Goal: Transaction & Acquisition: Purchase product/service

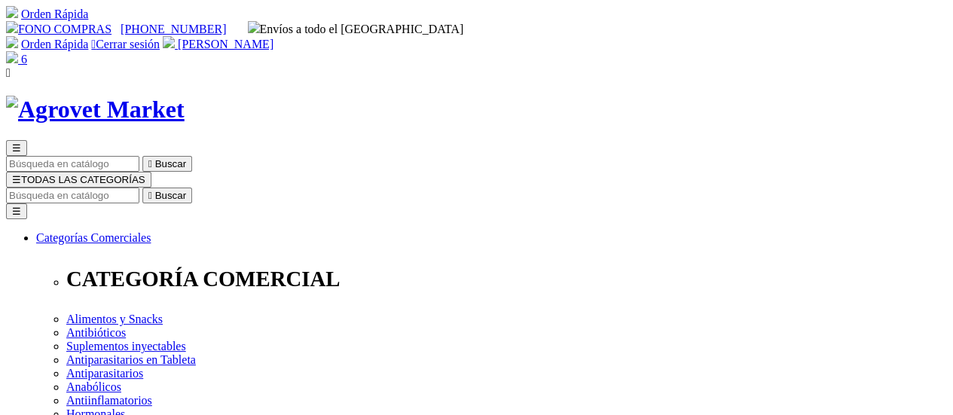
click at [18, 51] on img at bounding box center [12, 57] width 12 height 12
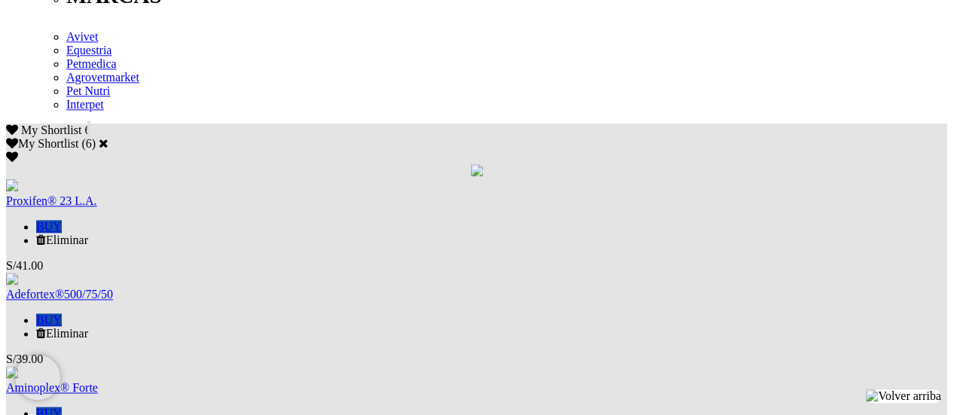
scroll to position [904, 0]
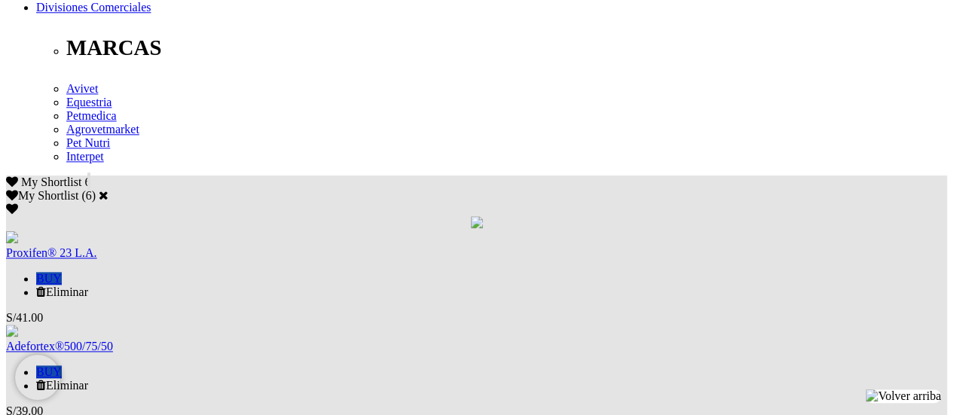
scroll to position [904, 0]
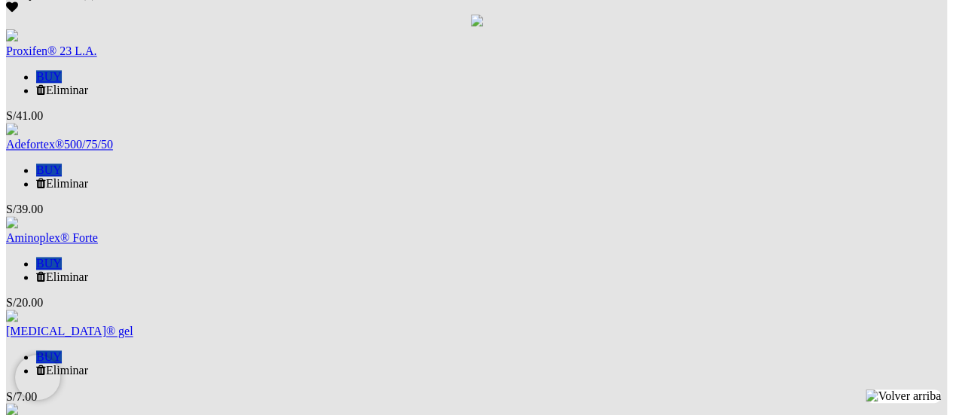
scroll to position [842, 0]
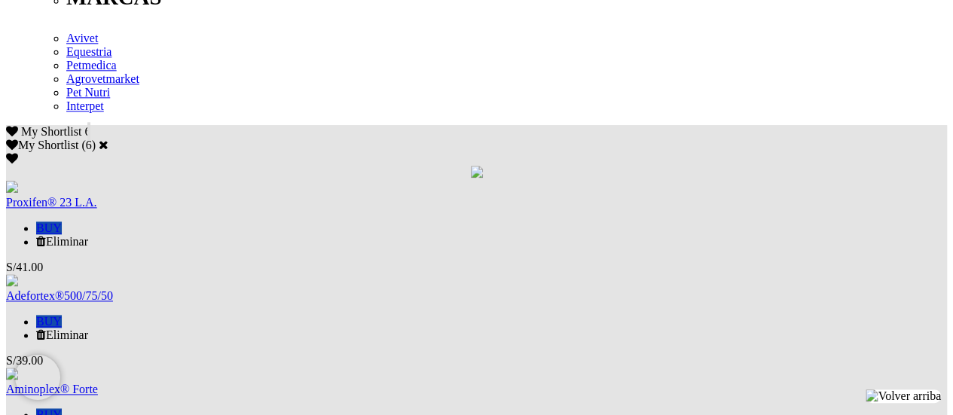
scroll to position [904, 0]
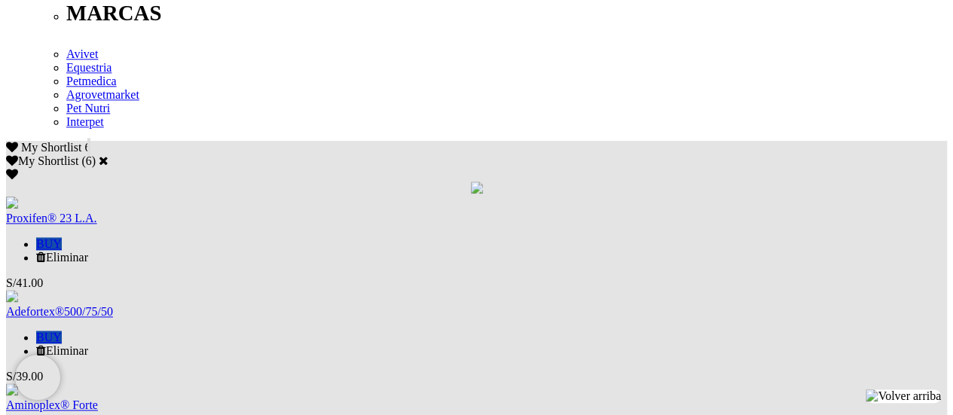
scroll to position [904, 0]
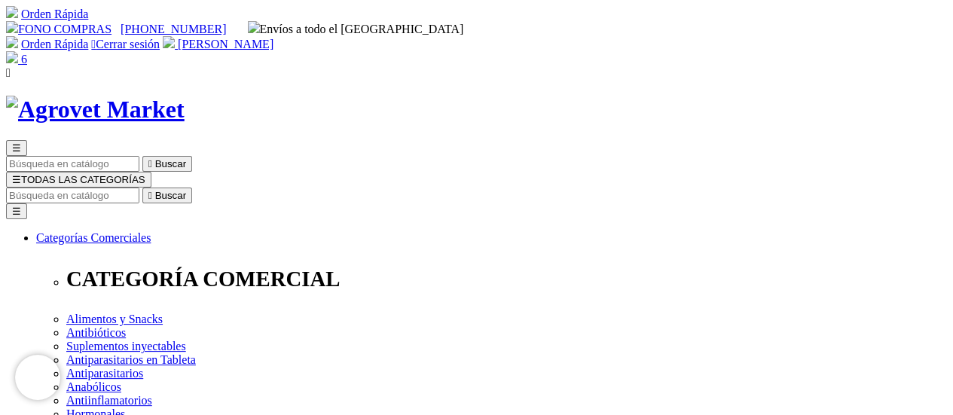
scroll to position [20, 0]
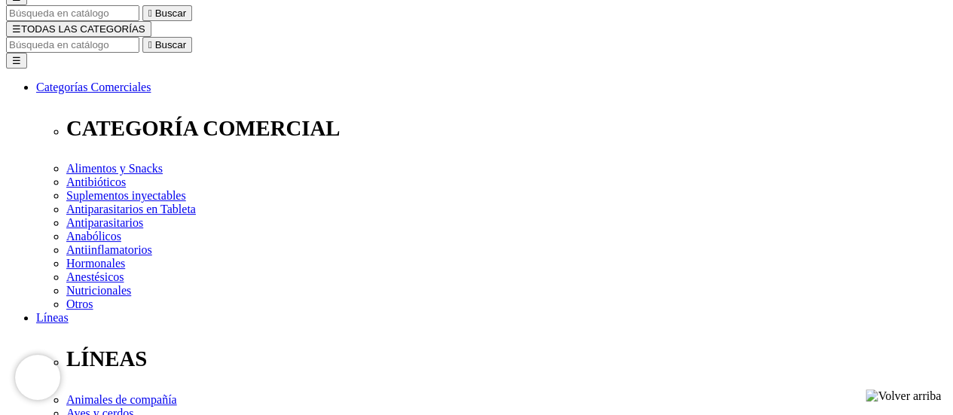
scroll to position [226, 0]
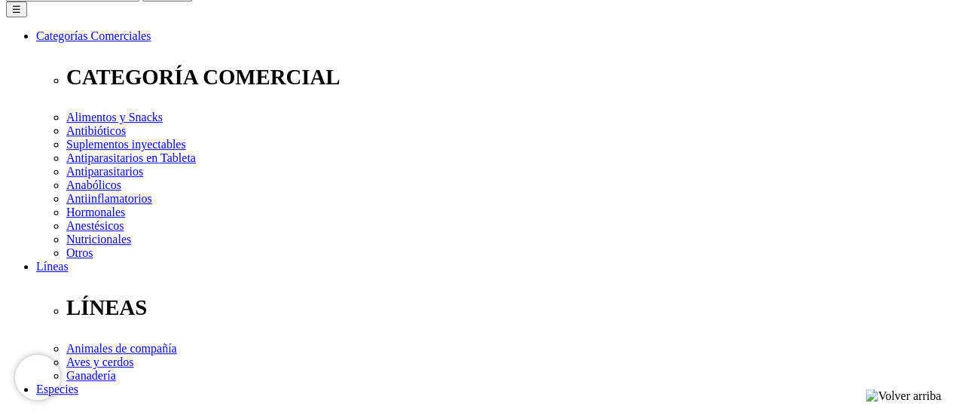
scroll to position [226, 0]
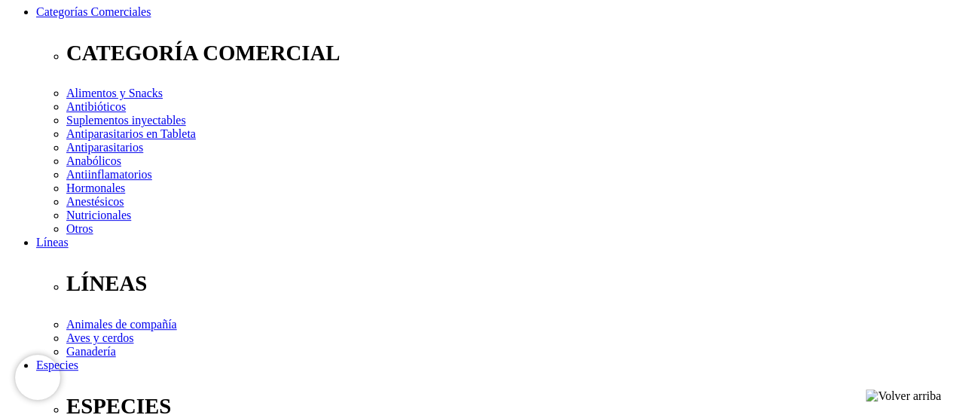
select select "3"
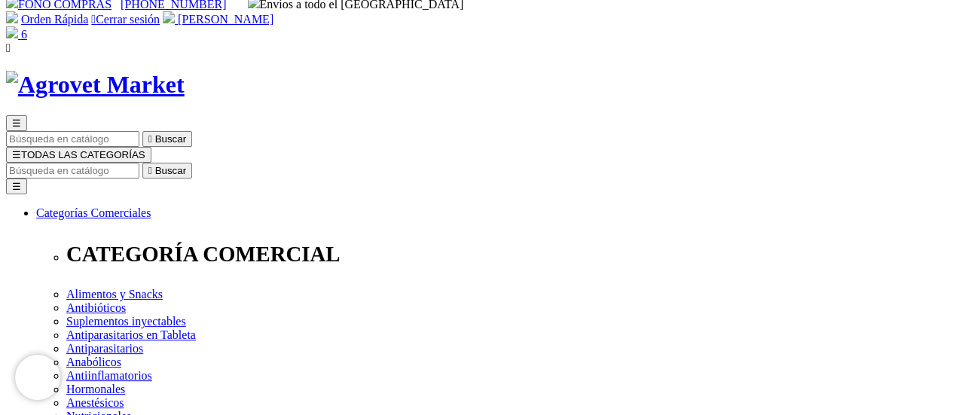
scroll to position [0, 0]
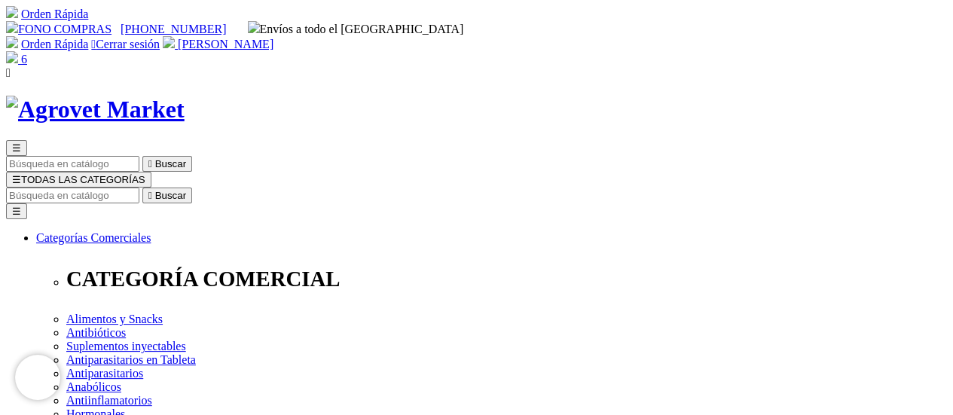
click at [27, 53] on link "6" at bounding box center [16, 59] width 21 height 13
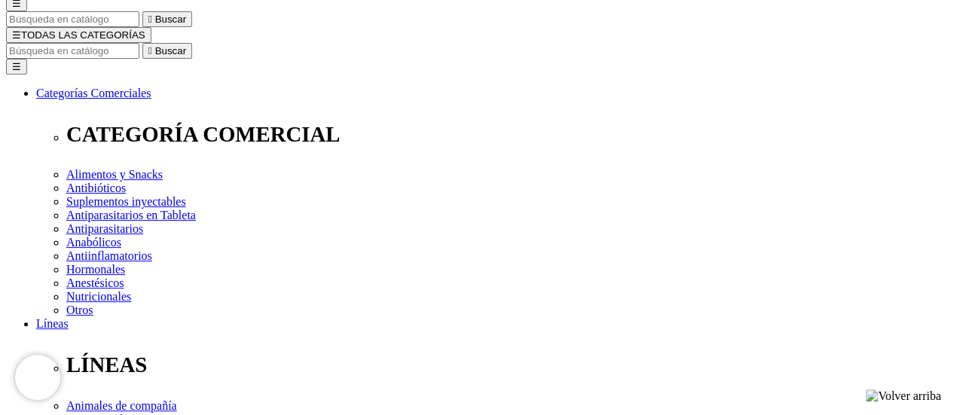
scroll to position [151, 0]
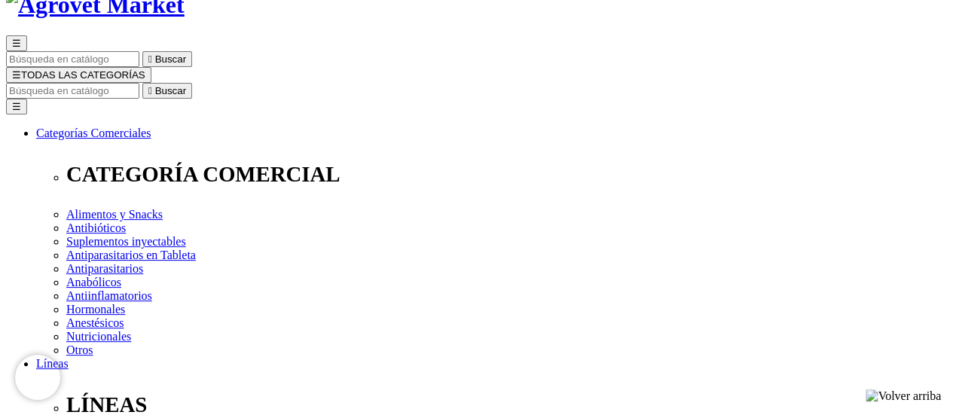
scroll to position [0, 0]
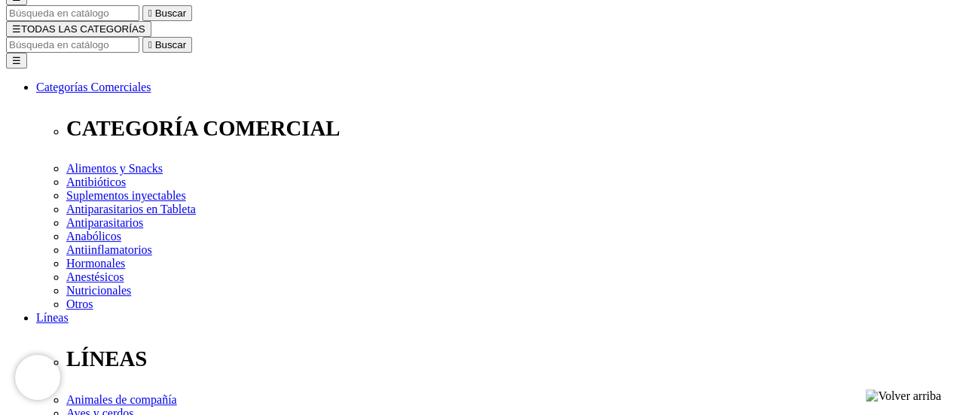
scroll to position [226, 0]
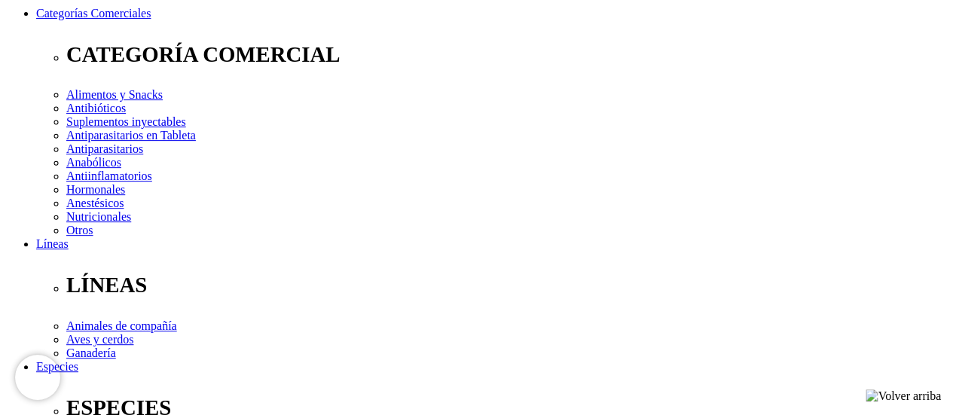
scroll to position [226, 0]
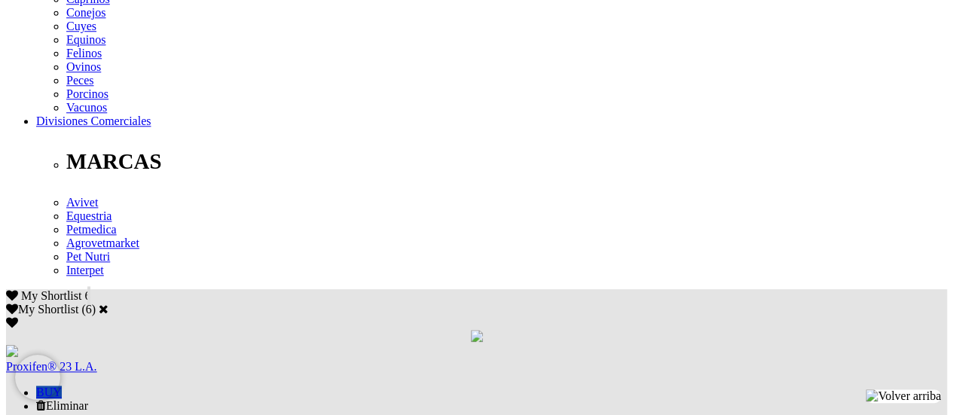
scroll to position [754, 0]
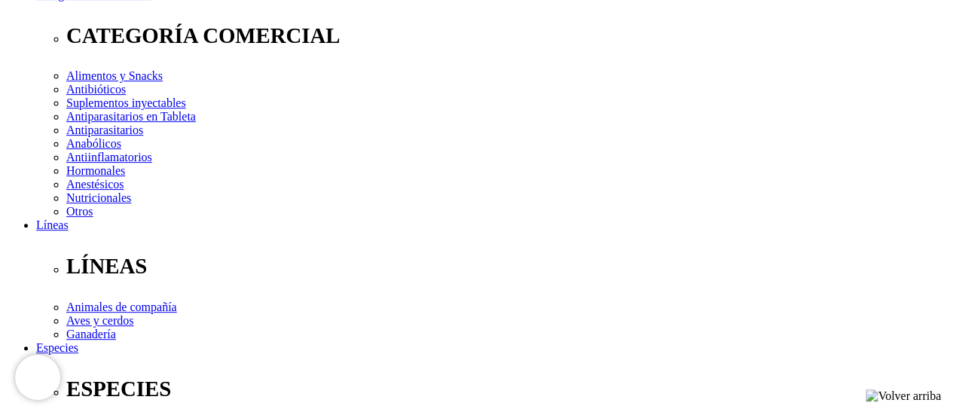
scroll to position [226, 0]
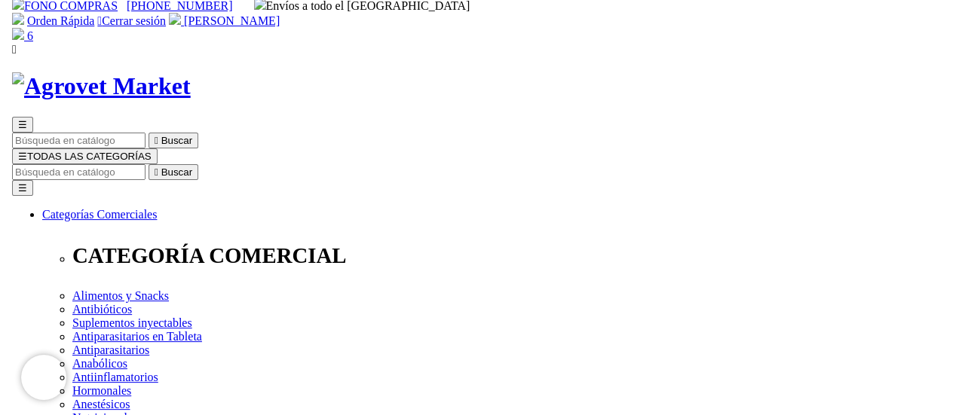
scroll to position [0, 0]
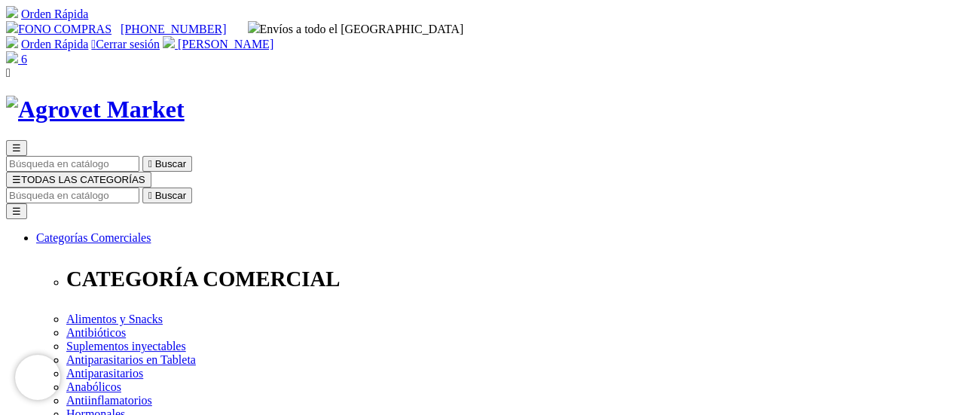
click at [21, 174] on span "☰" at bounding box center [16, 179] width 9 height 11
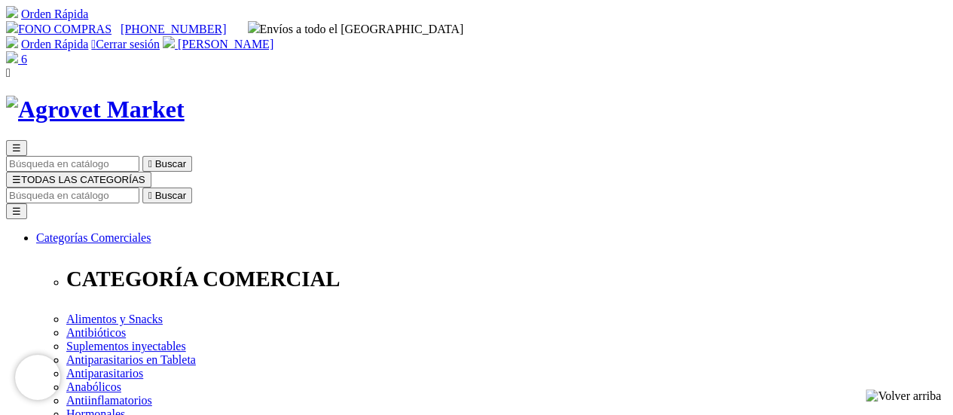
click at [21, 174] on span "☰" at bounding box center [16, 179] width 9 height 11
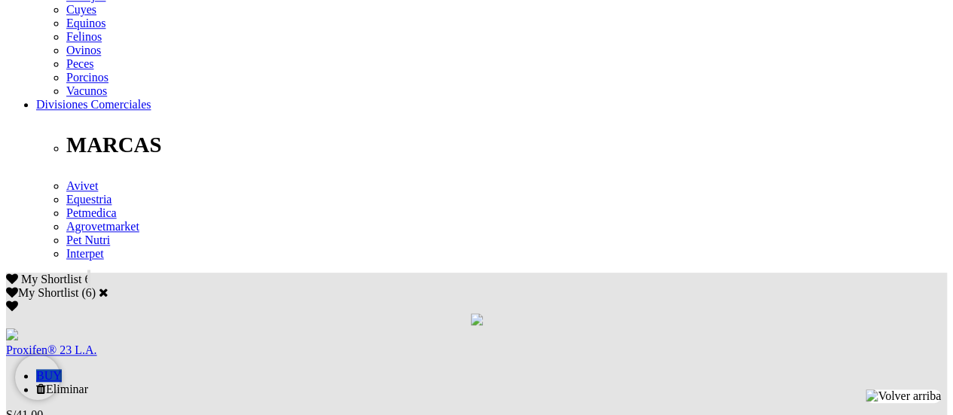
scroll to position [754, 0]
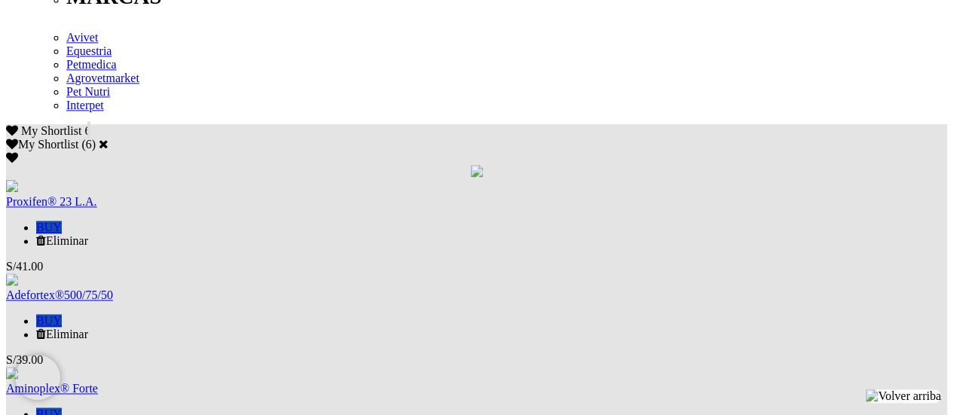
scroll to position [904, 0]
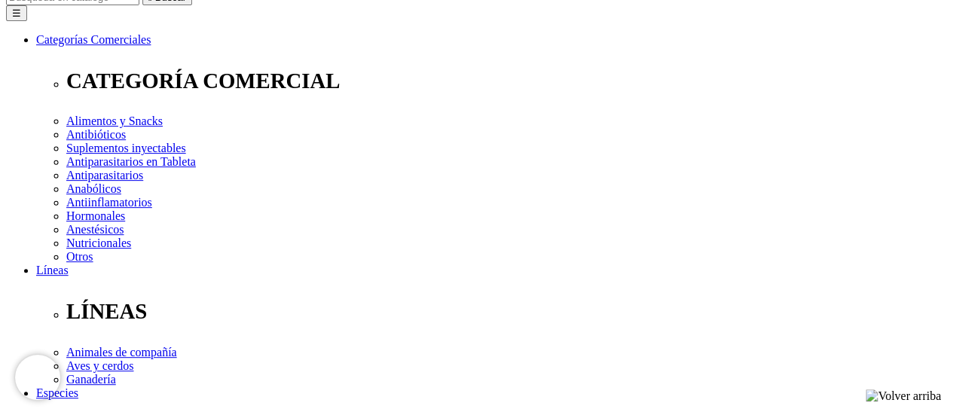
scroll to position [377, 0]
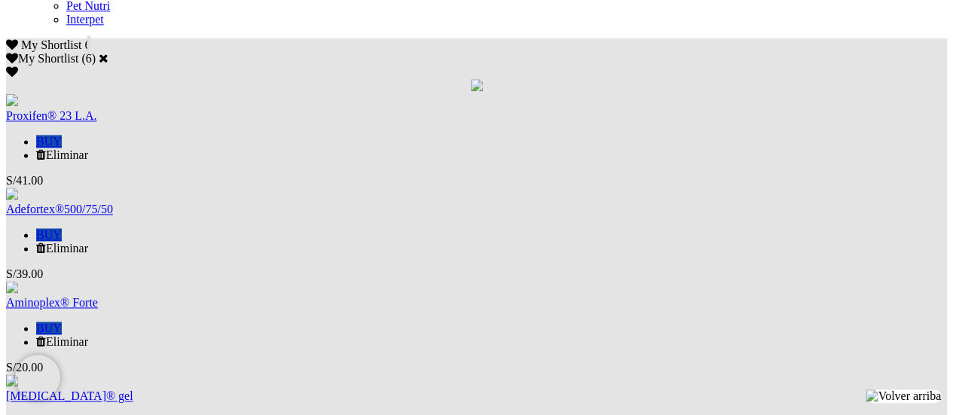
scroll to position [962, 0]
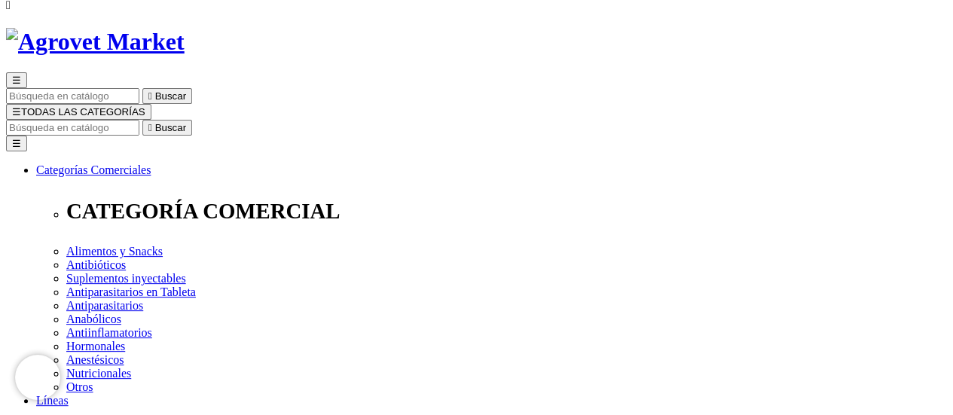
scroll to position [295, 0]
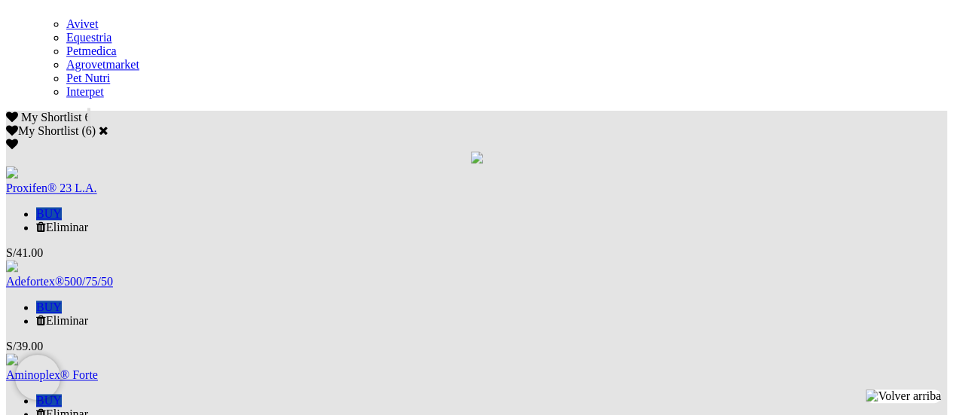
scroll to position [829, 0]
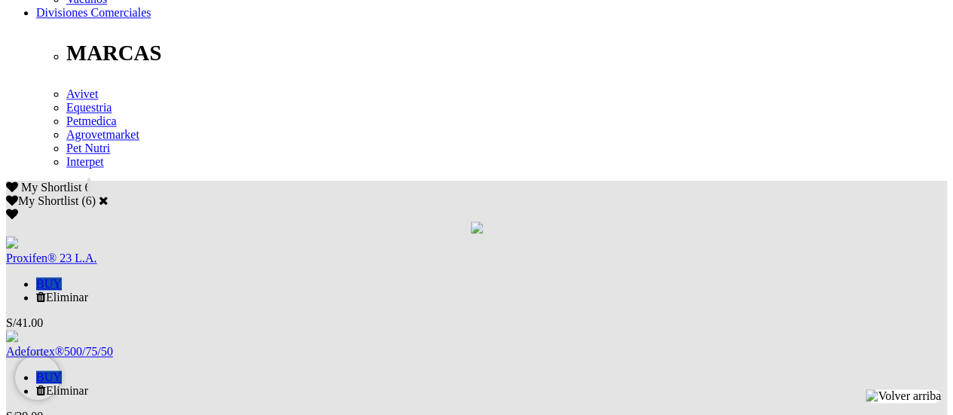
scroll to position [829, 0]
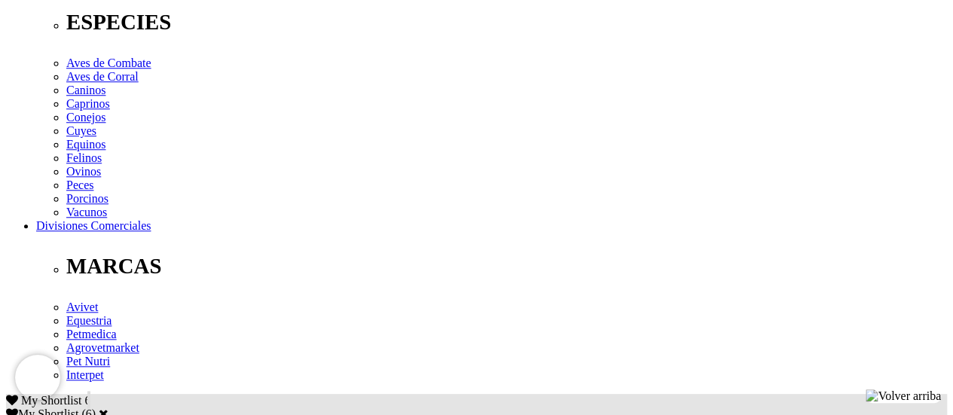
scroll to position [740, 0]
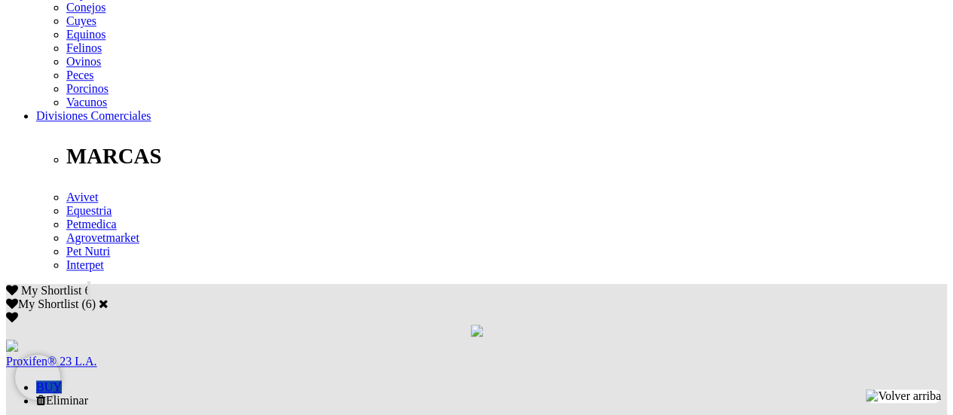
scroll to position [754, 0]
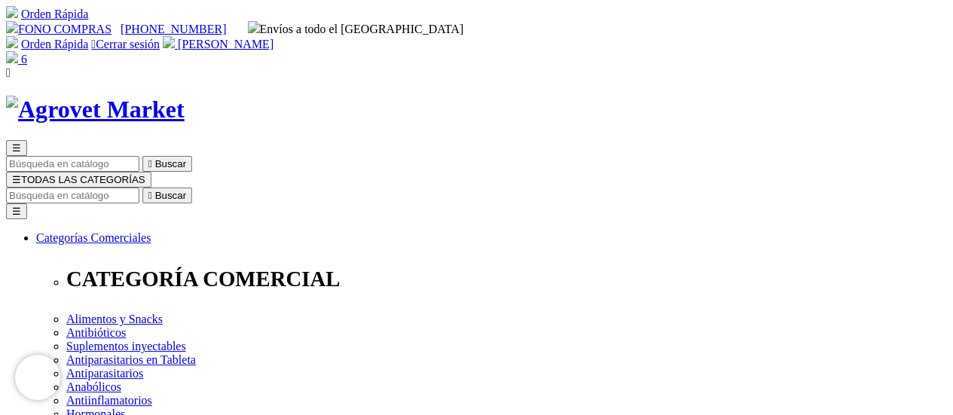
click at [88, 38] on link "Orden Rápida" at bounding box center [54, 44] width 67 height 13
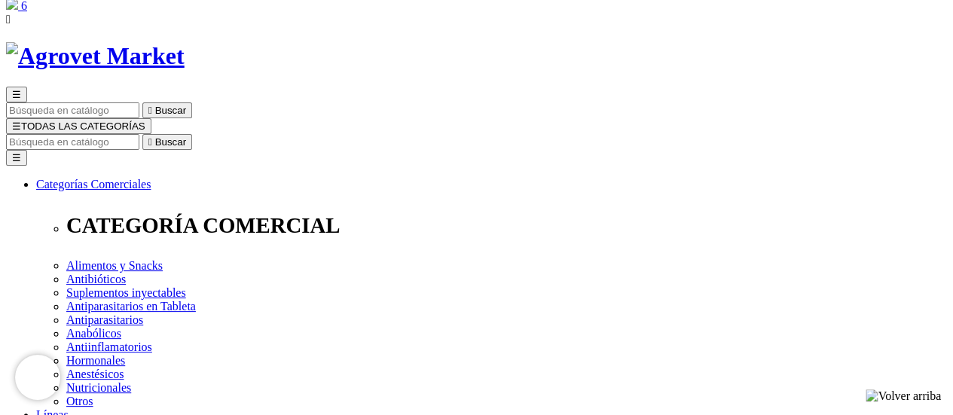
scroll to position [75, 0]
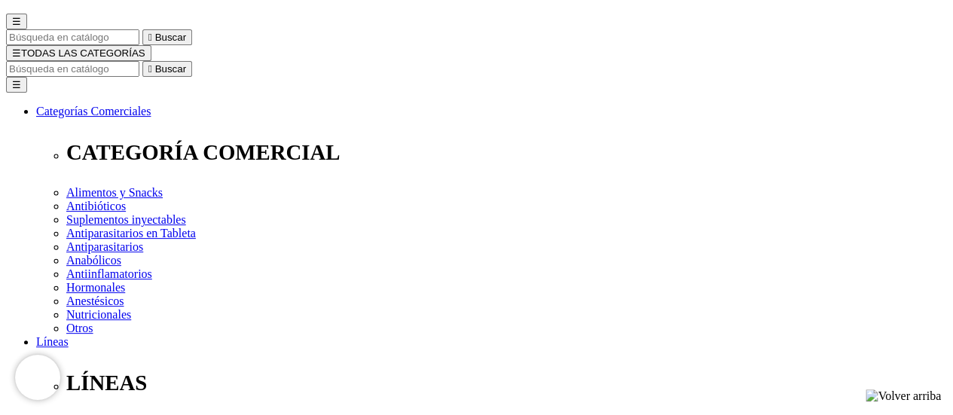
scroll to position [151, 0]
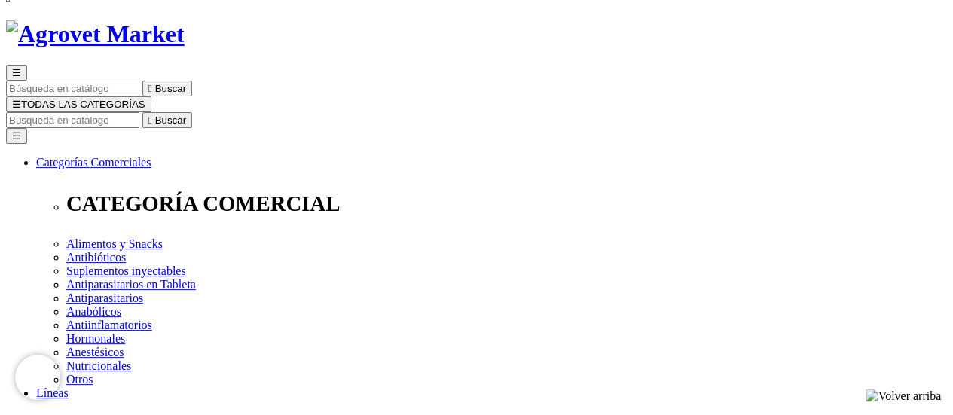
scroll to position [151, 0]
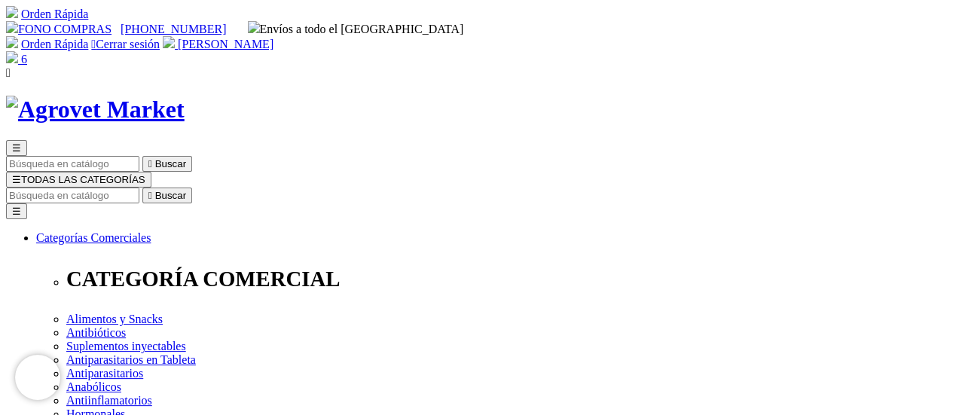
click at [21, 174] on span "☰" at bounding box center [16, 179] width 9 height 11
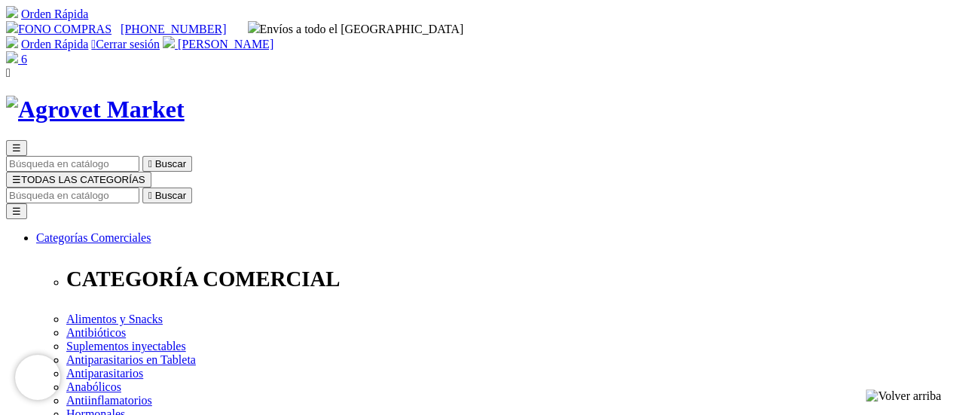
click at [21, 174] on span "☰" at bounding box center [16, 179] width 9 height 11
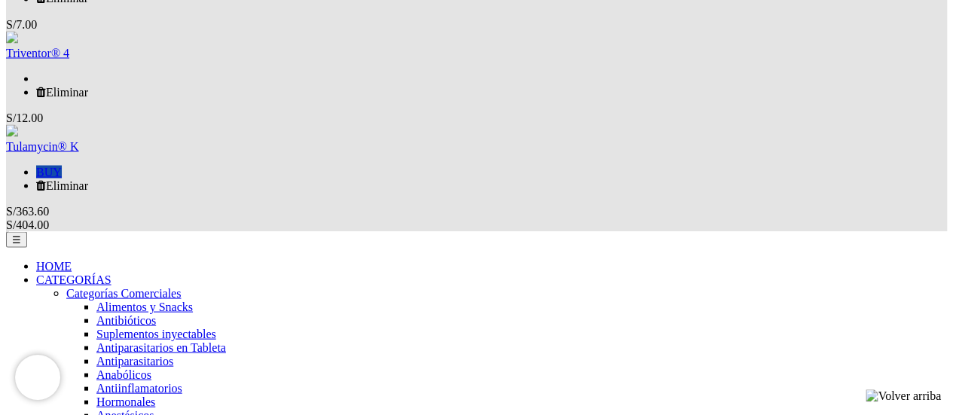
scroll to position [1432, 0]
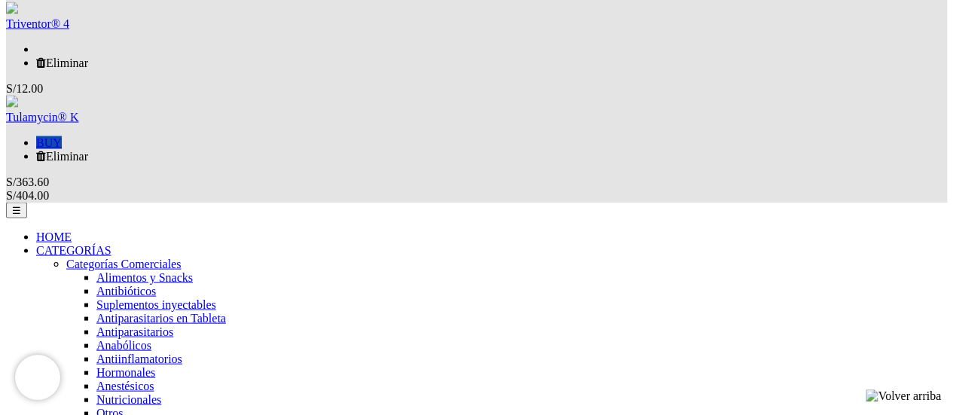
type input "gueyvi19@gmail.com"
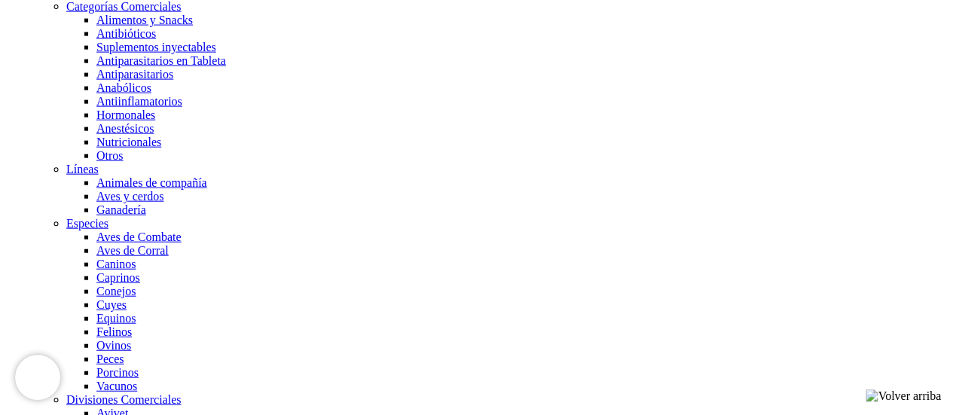
scroll to position [1565, 0]
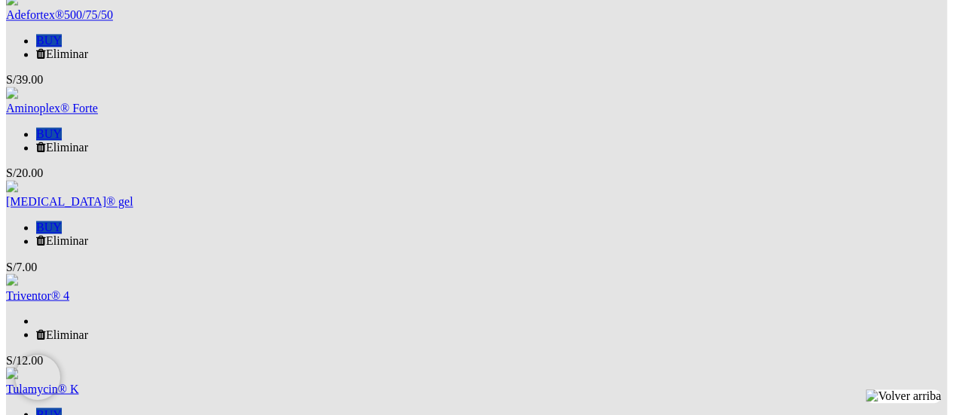
scroll to position [1037, 0]
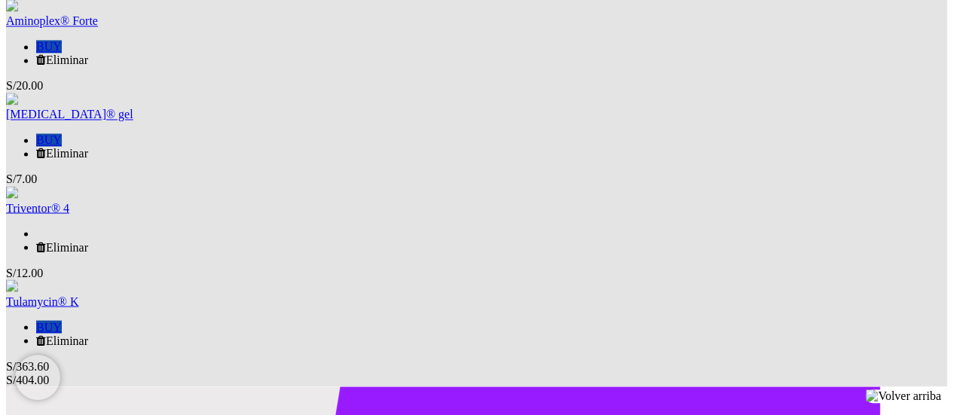
scroll to position [1234, 0]
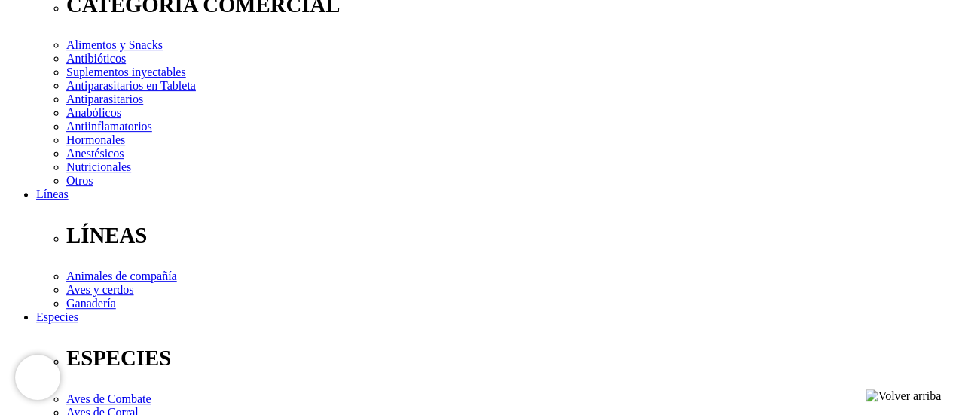
scroll to position [301, 0]
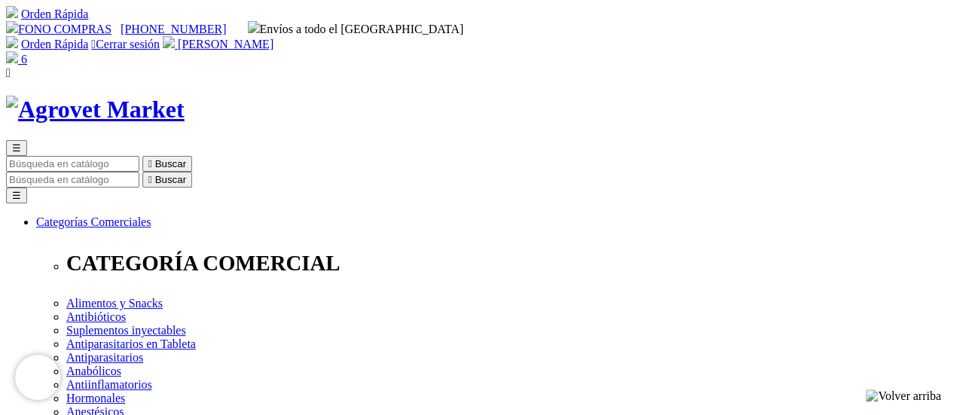
scroll to position [301, 0]
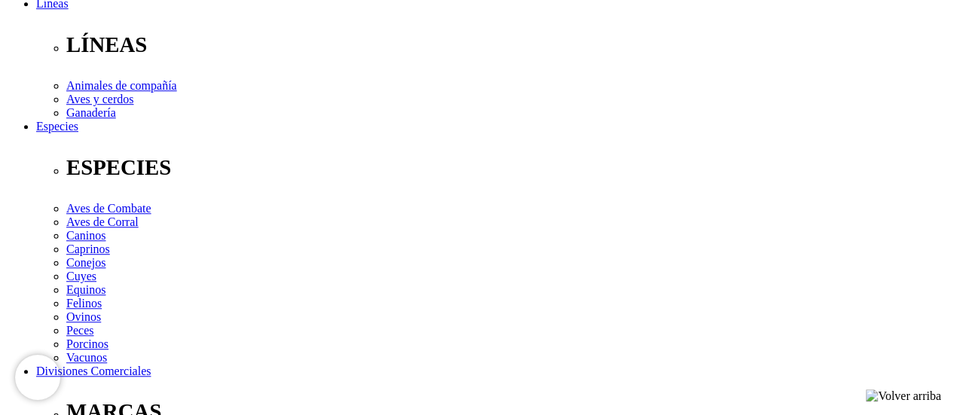
scroll to position [452, 0]
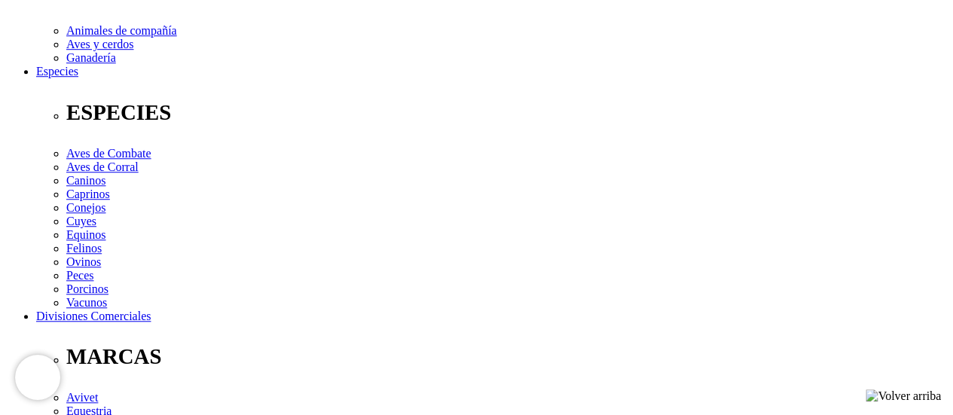
scroll to position [528, 0]
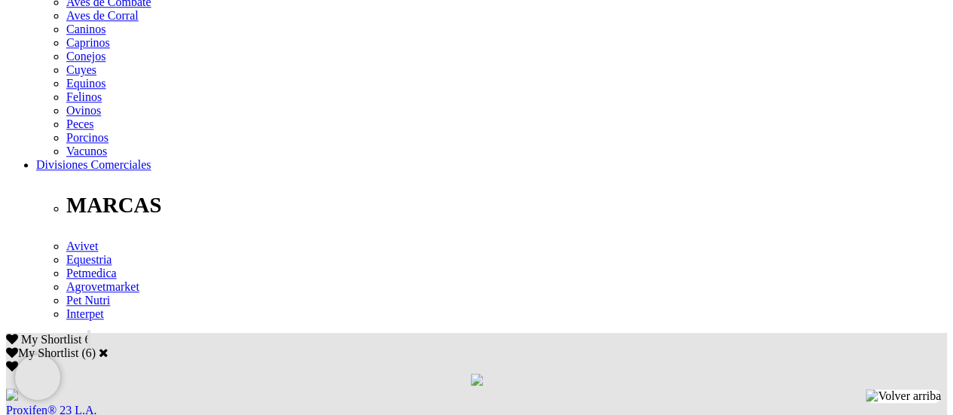
scroll to position [678, 0]
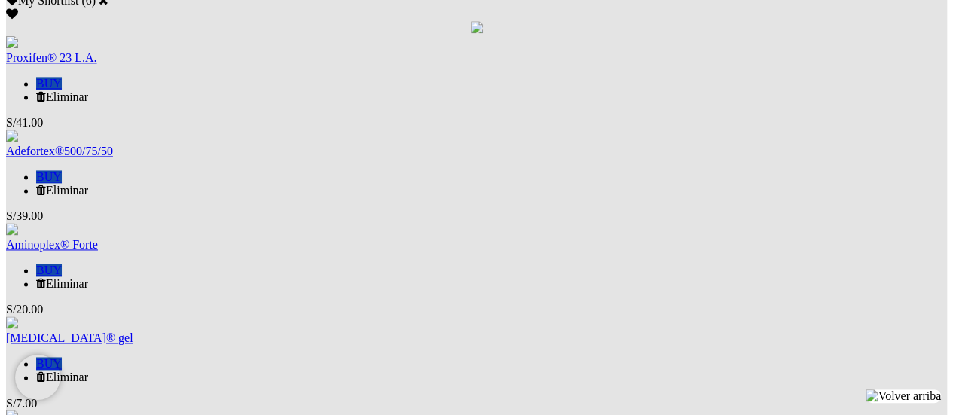
scroll to position [1055, 0]
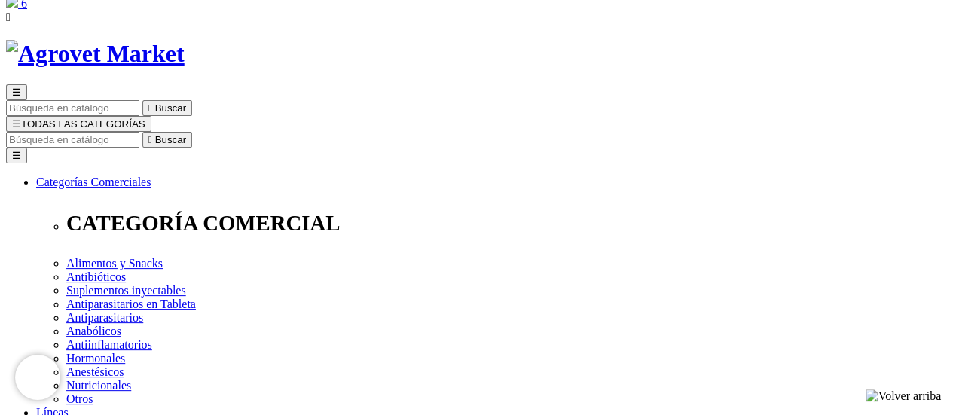
scroll to position [75, 0]
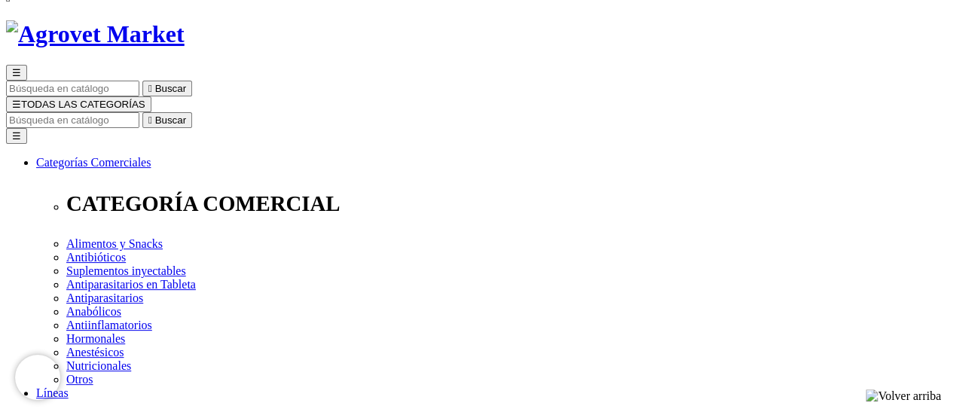
select select "3"
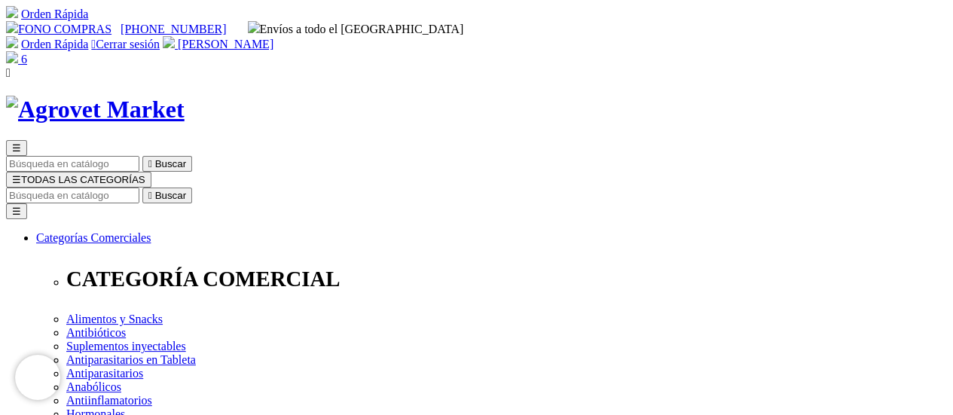
click at [139, 188] on input "Buscar" at bounding box center [72, 196] width 133 height 16
type input "micromutin"
click at [142, 188] on button " Buscar" at bounding box center [167, 196] width 50 height 16
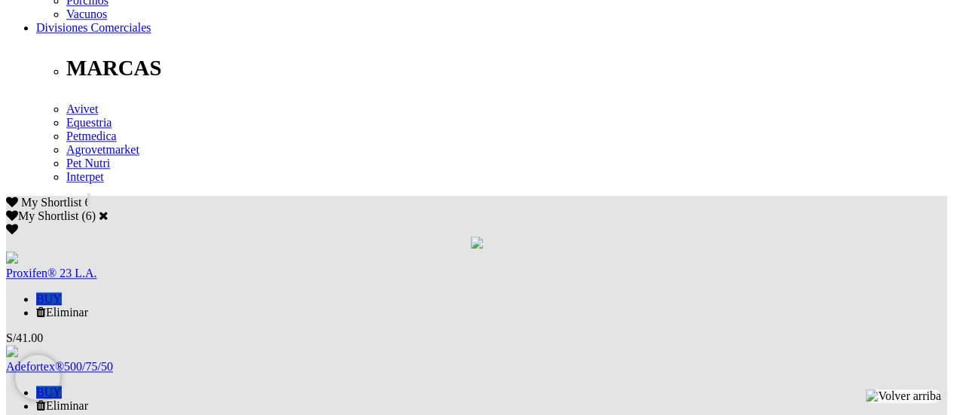
scroll to position [829, 0]
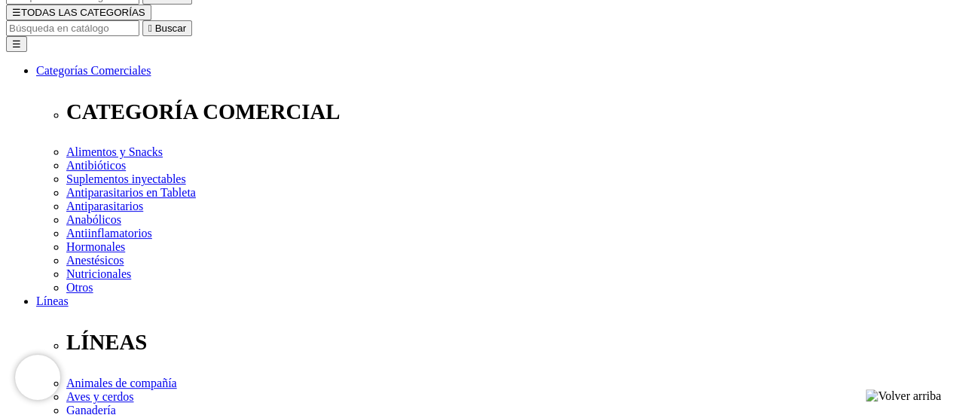
scroll to position [226, 0]
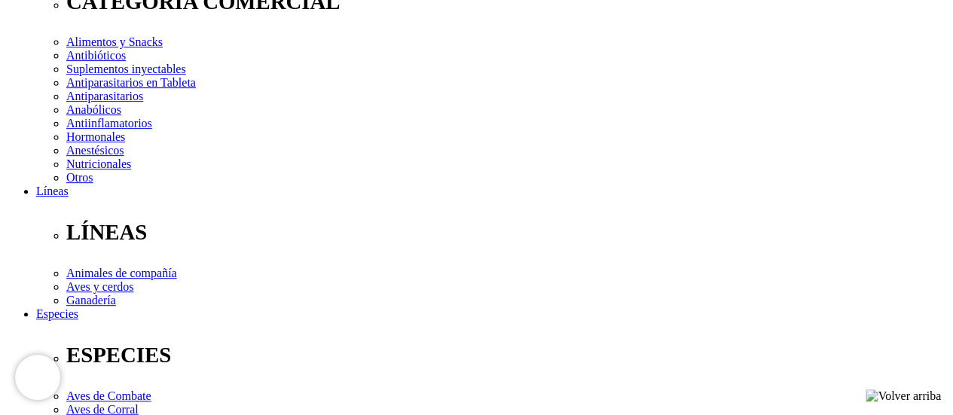
scroll to position [301, 0]
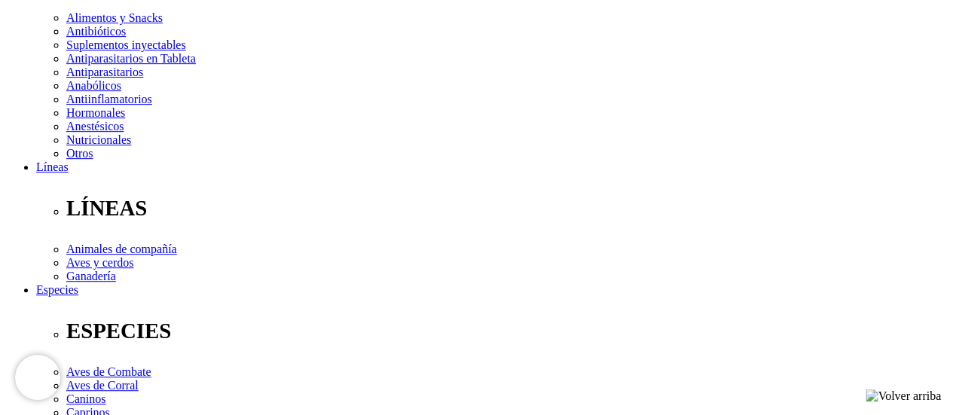
checkbox input "true"
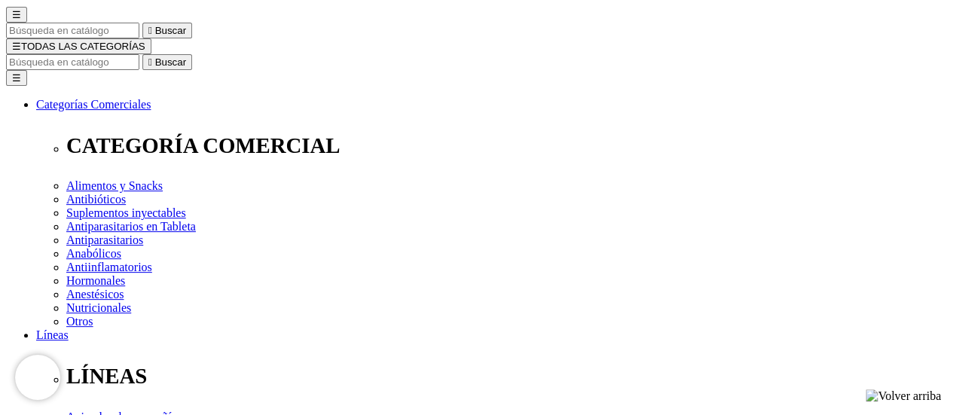
scroll to position [301, 0]
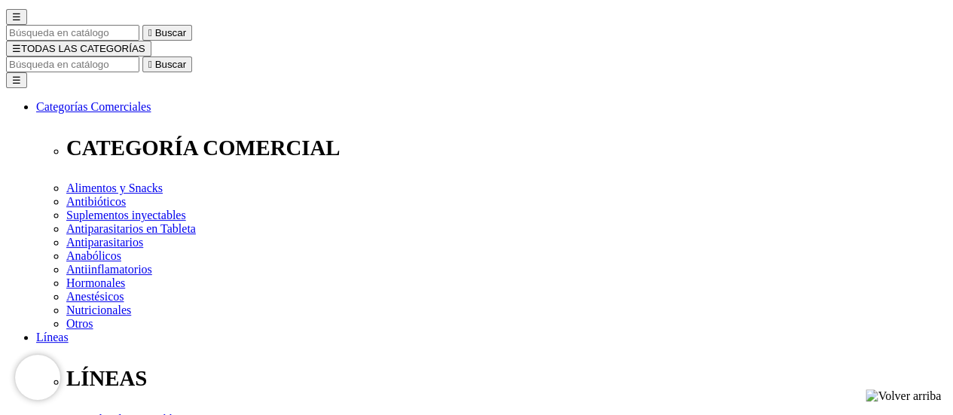
scroll to position [226, 0]
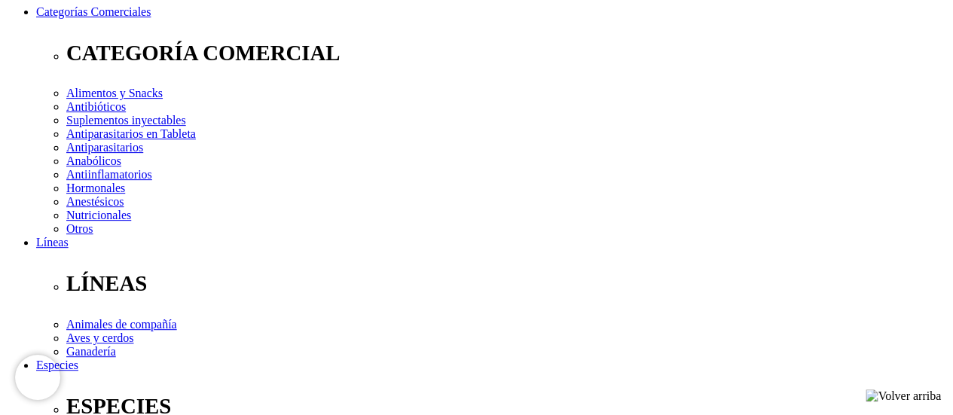
checkbox input "false"
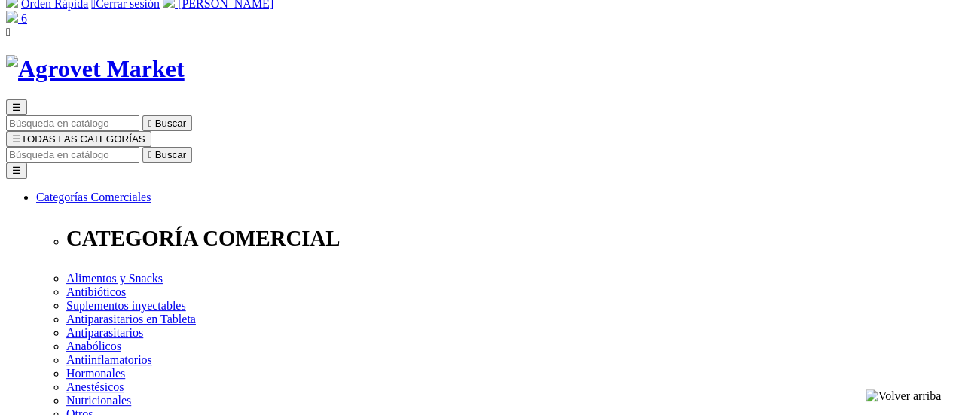
scroll to position [75, 0]
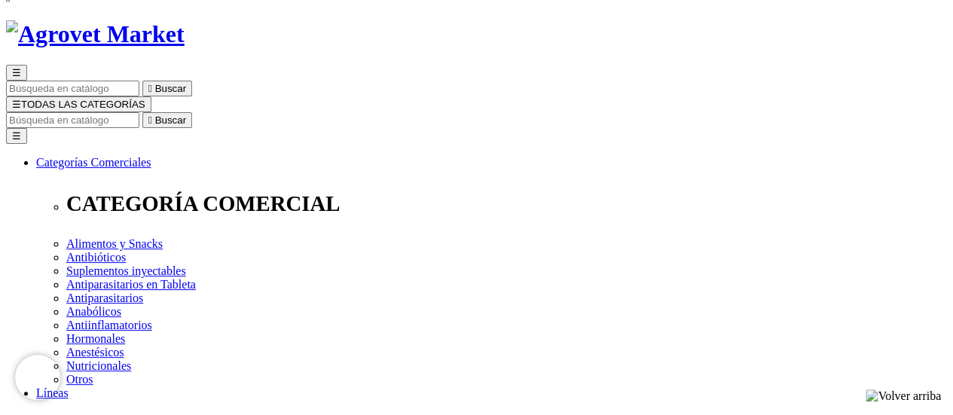
checkbox input "true"
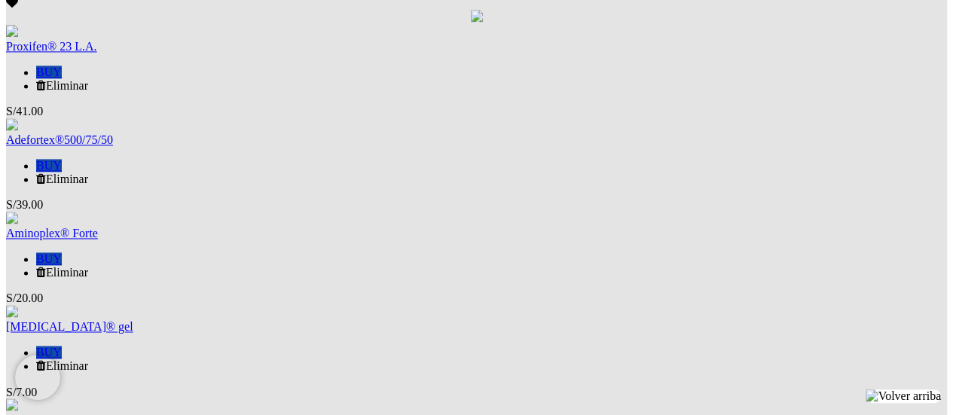
scroll to position [1055, 0]
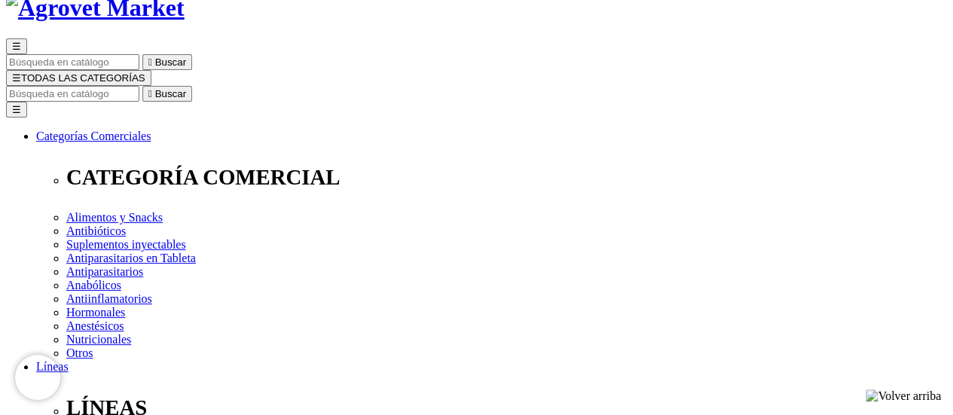
scroll to position [377, 0]
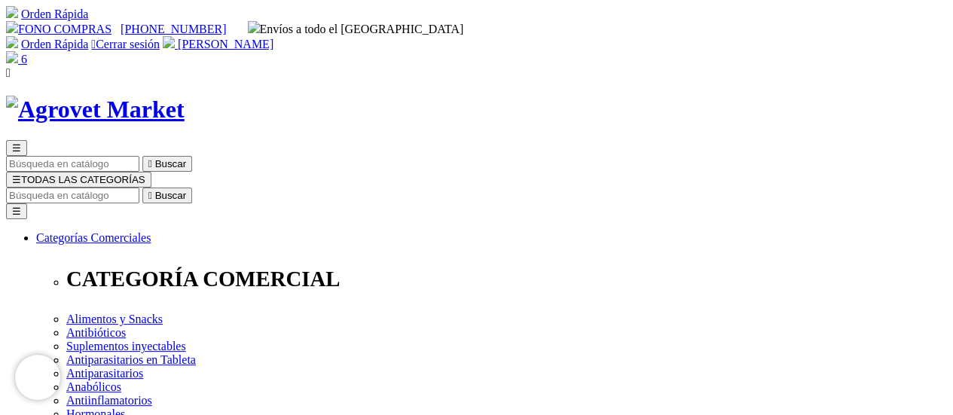
click at [27, 53] on span "6" at bounding box center [24, 59] width 6 height 13
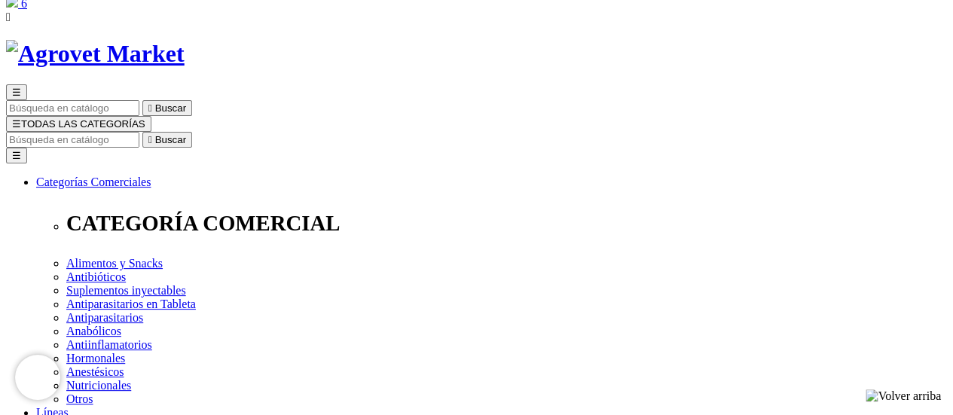
scroll to position [226, 0]
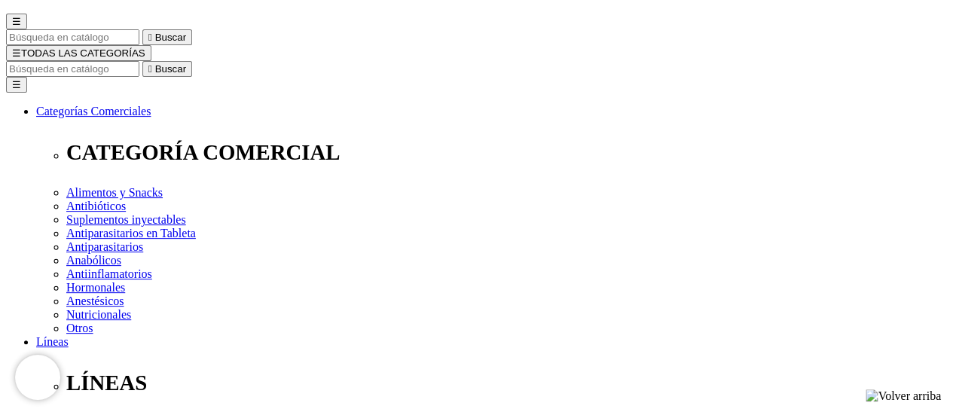
scroll to position [151, 0]
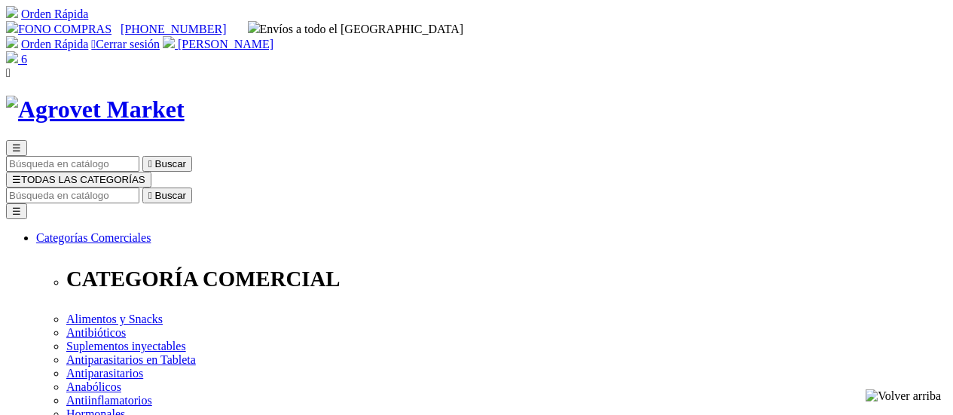
select select "[GEOGRAPHIC_DATA]"
select select "3"
select select "Boleta"
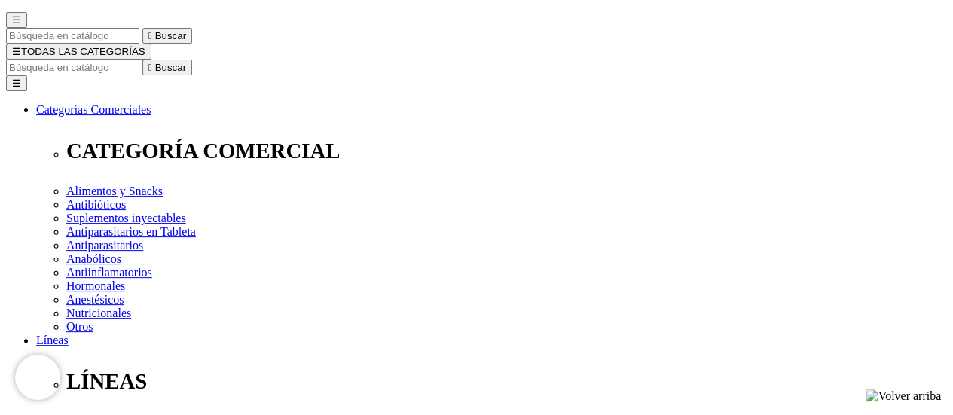
scroll to position [151, 0]
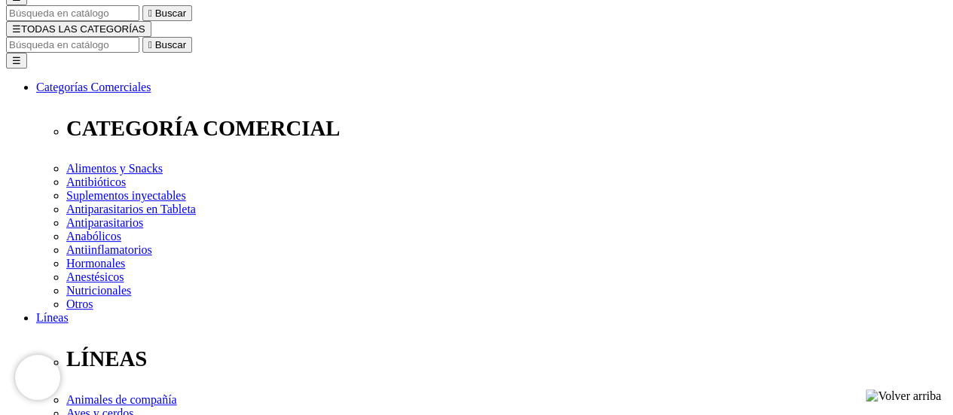
select select "SAN MARTIN"
select select
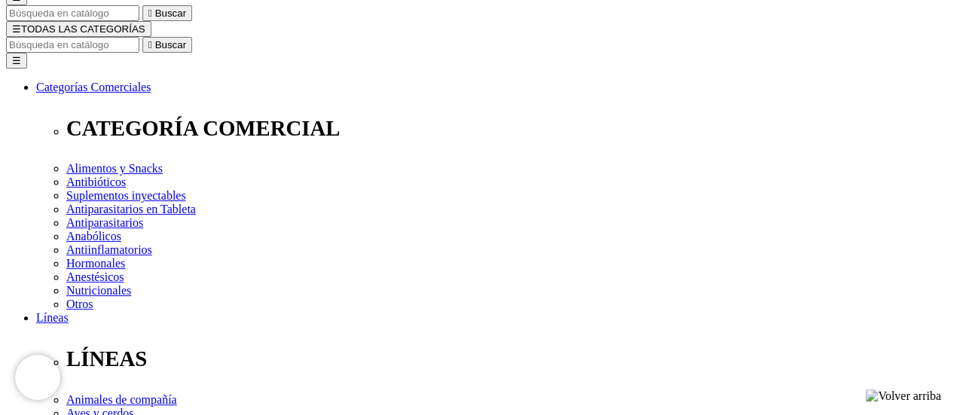
select select "176"
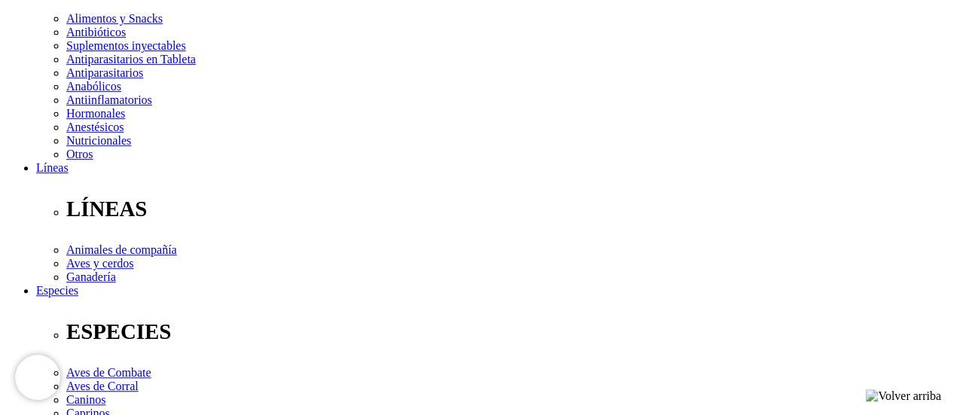
scroll to position [301, 0]
select select "1723"
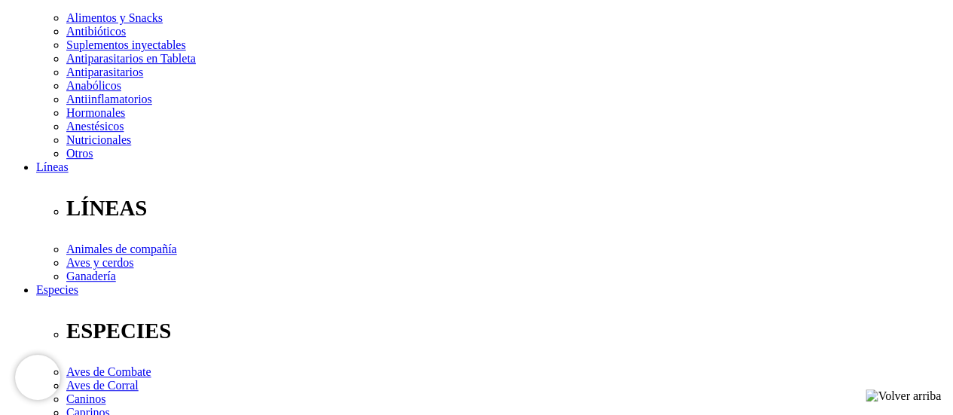
scroll to position [0, 0]
drag, startPoint x: 337, startPoint y: 259, endPoint x: 41, endPoint y: 266, distance: 296.2
type input "sector Rosanaico parte alta"
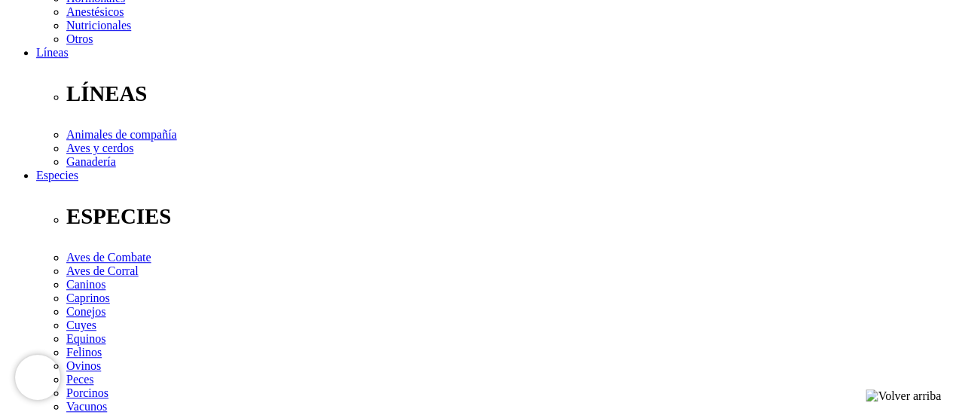
scroll to position [452, 0]
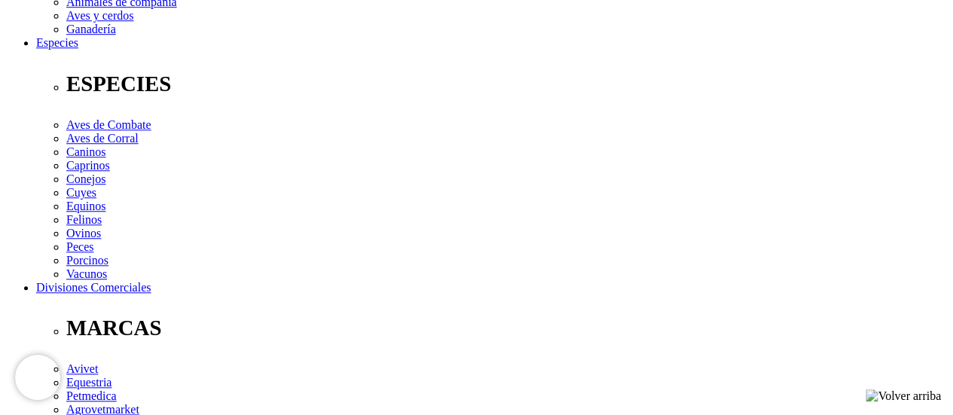
scroll to position [549, 0]
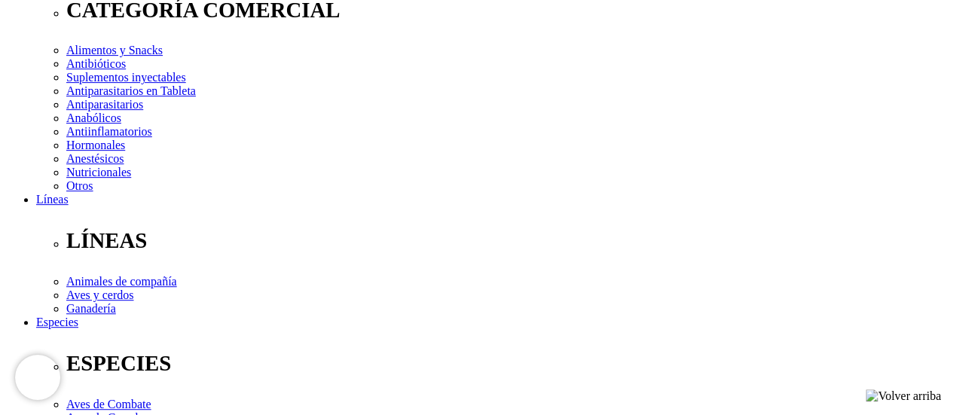
scroll to position [292, 0]
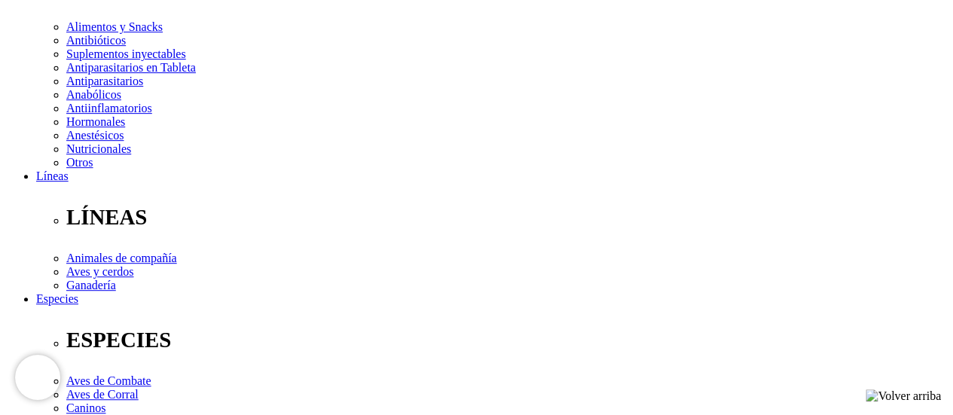
radio input "true"
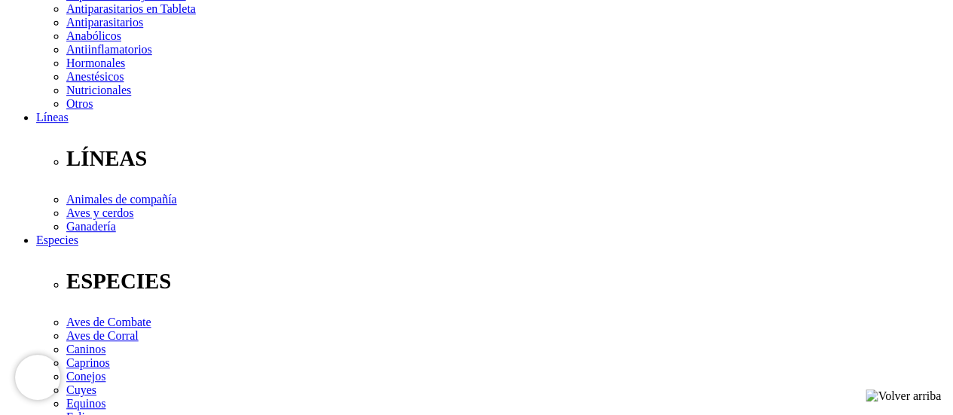
scroll to position [443, 0]
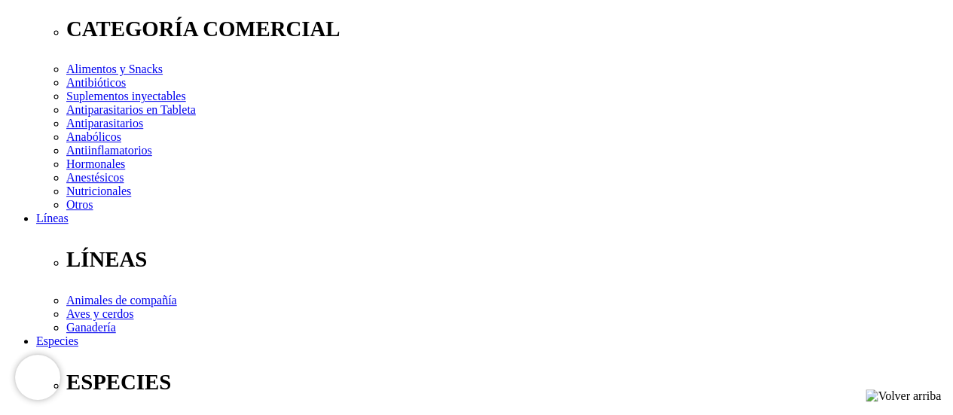
scroll to position [217, 0]
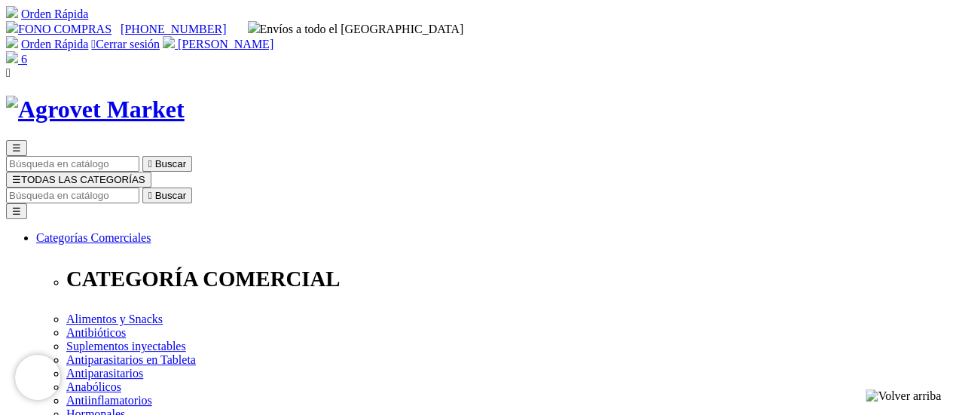
click at [18, 51] on img at bounding box center [12, 57] width 12 height 12
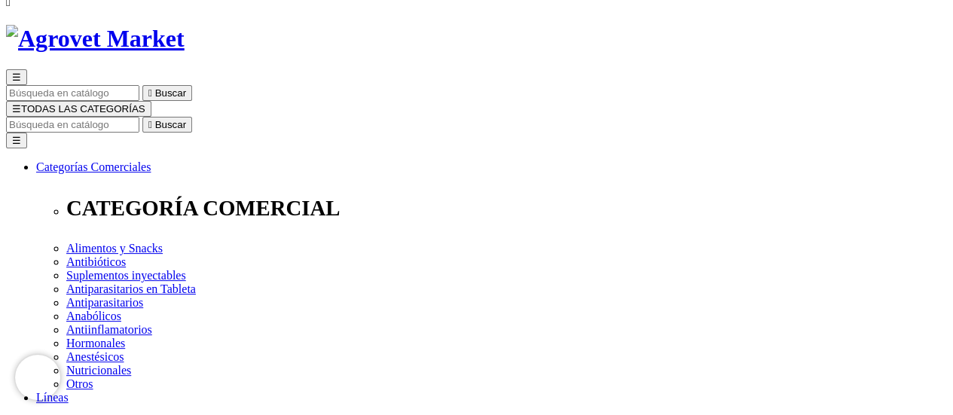
scroll to position [226, 0]
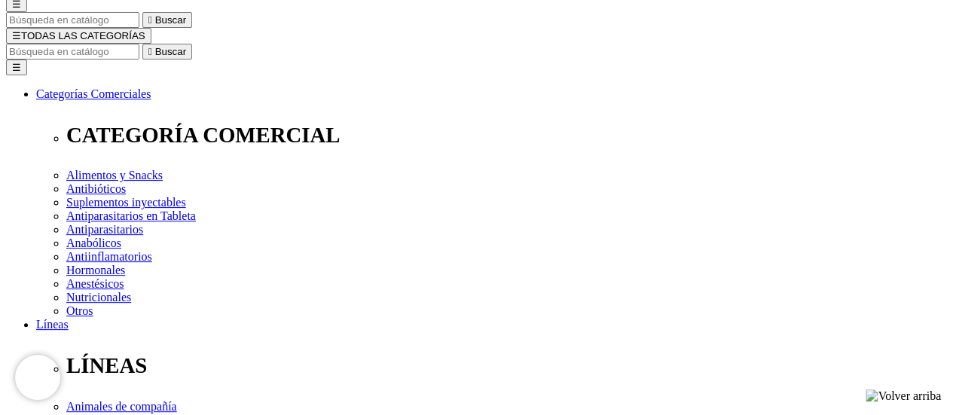
scroll to position [151, 0]
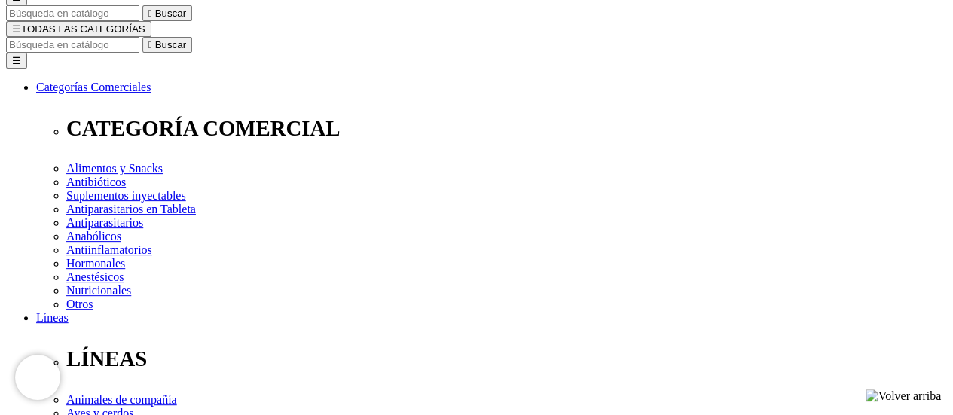
radio input "true"
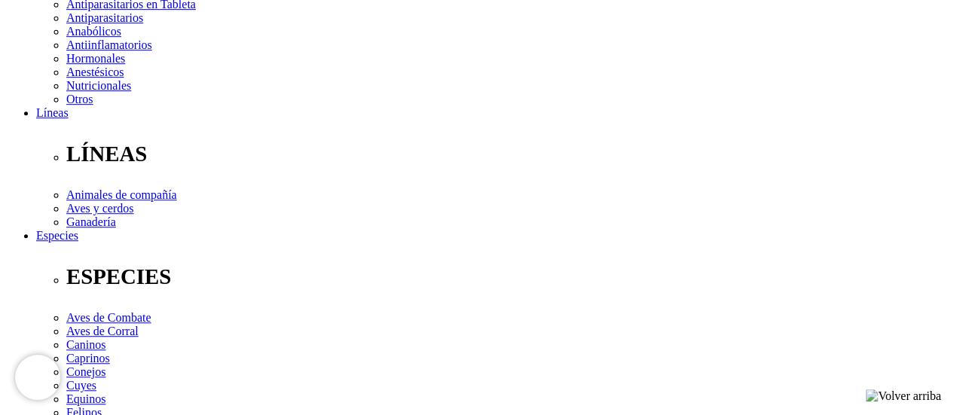
scroll to position [377, 0]
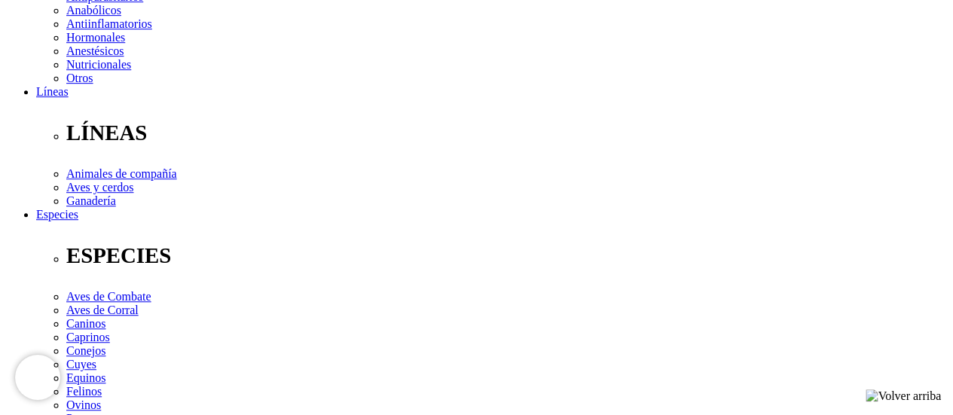
type textarea "E"
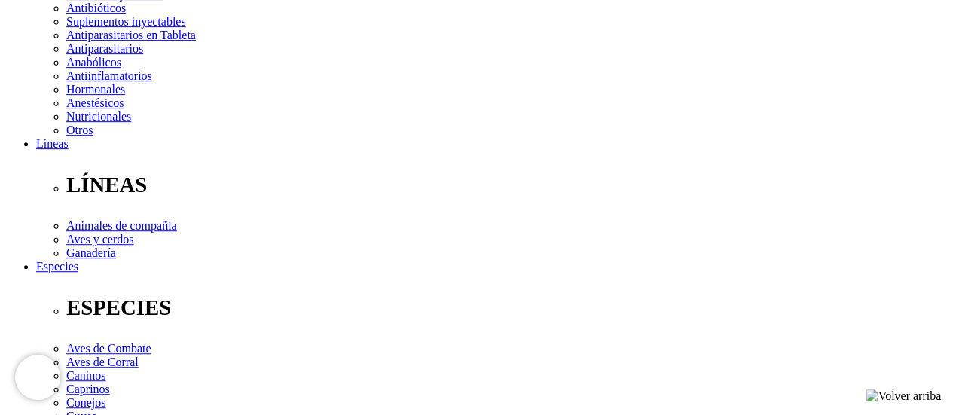
scroll to position [301, 0]
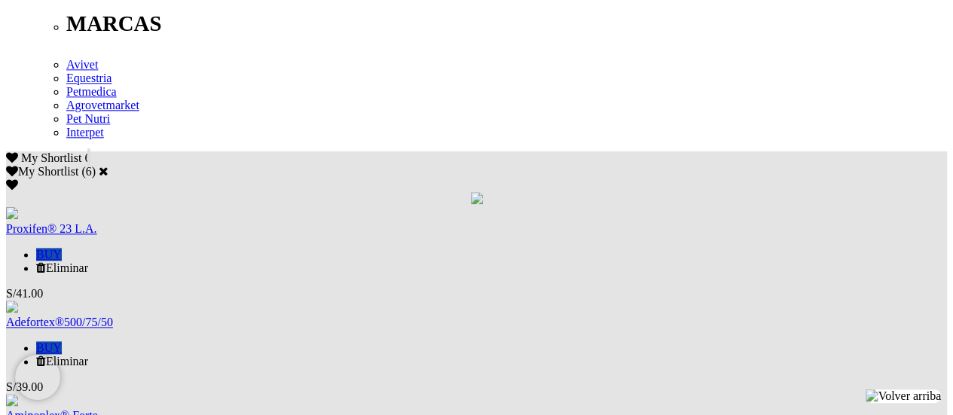
scroll to position [904, 0]
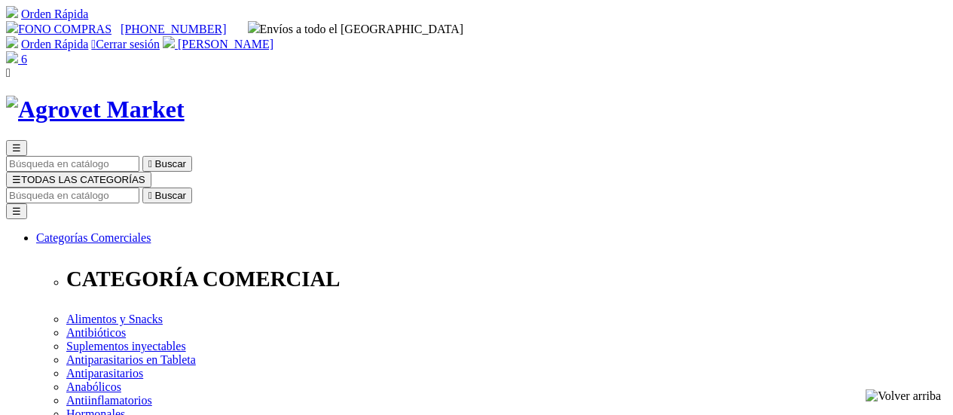
click at [18, 51] on img at bounding box center [12, 57] width 12 height 12
click at [139, 188] on input "Buscar" at bounding box center [72, 196] width 133 height 16
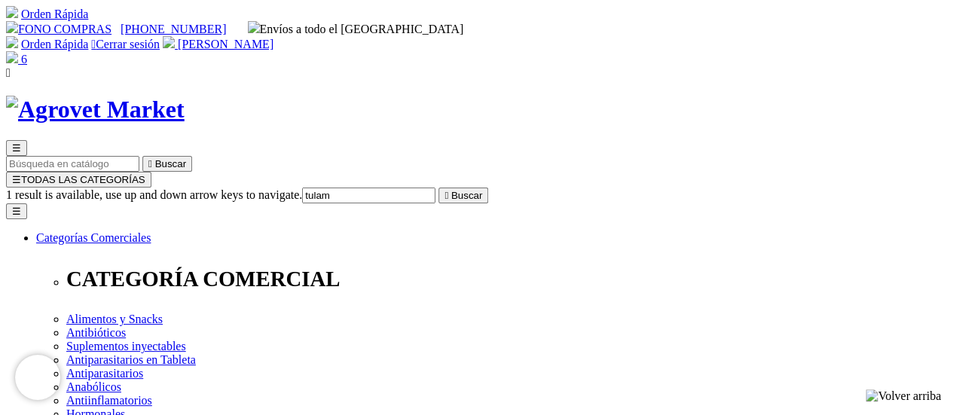
type input "tulamy"
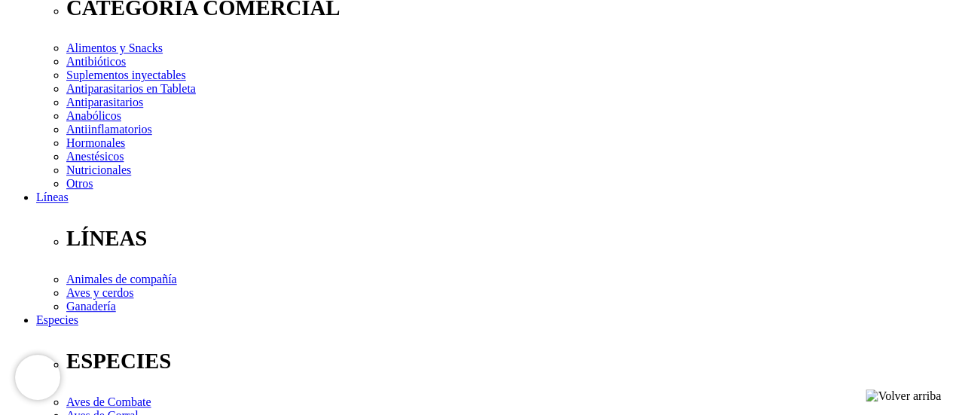
scroll to position [301, 0]
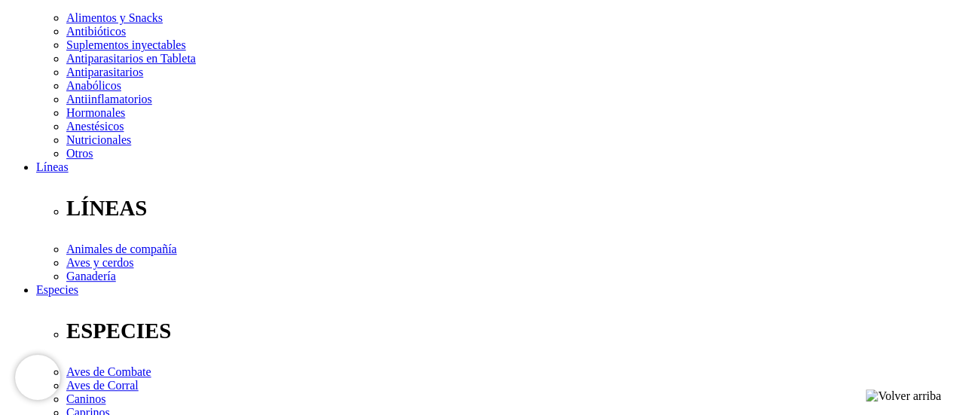
select select "3"
select select "330"
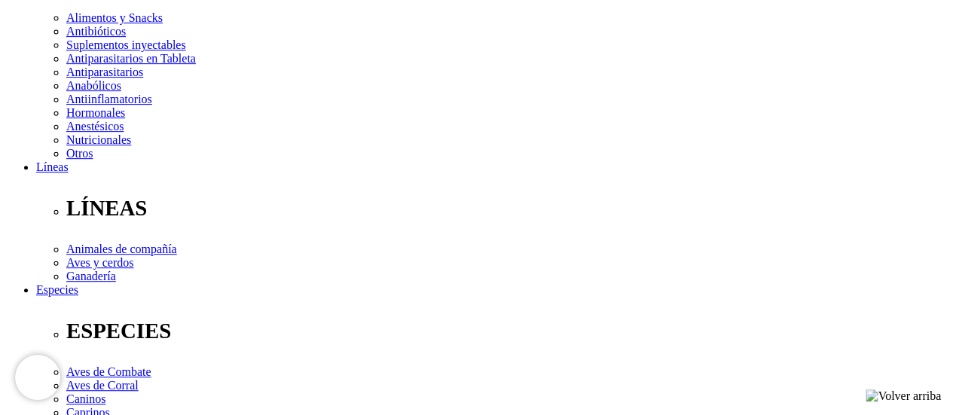
select select "3"
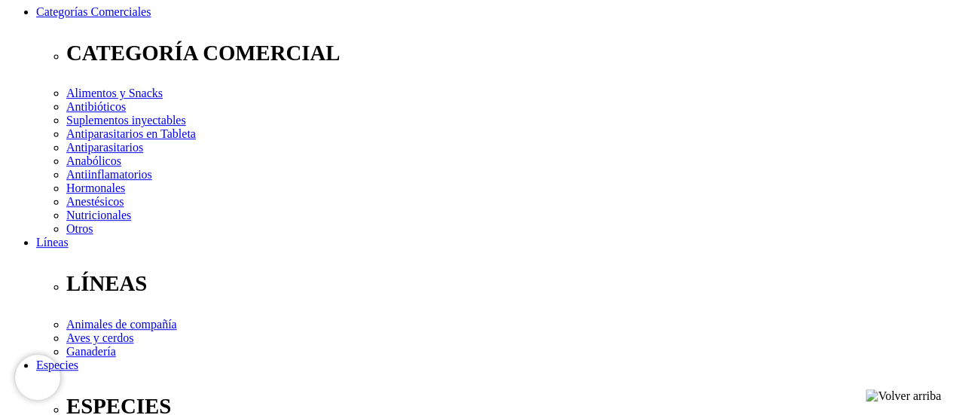
scroll to position [377, 0]
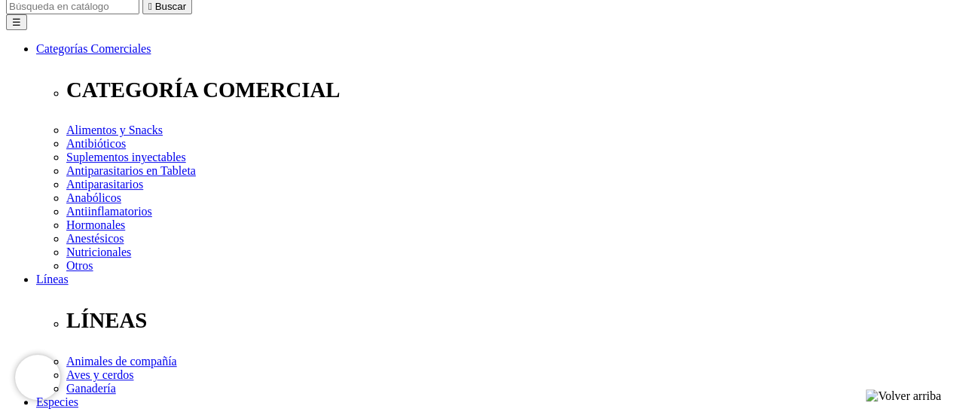
scroll to position [0, 0]
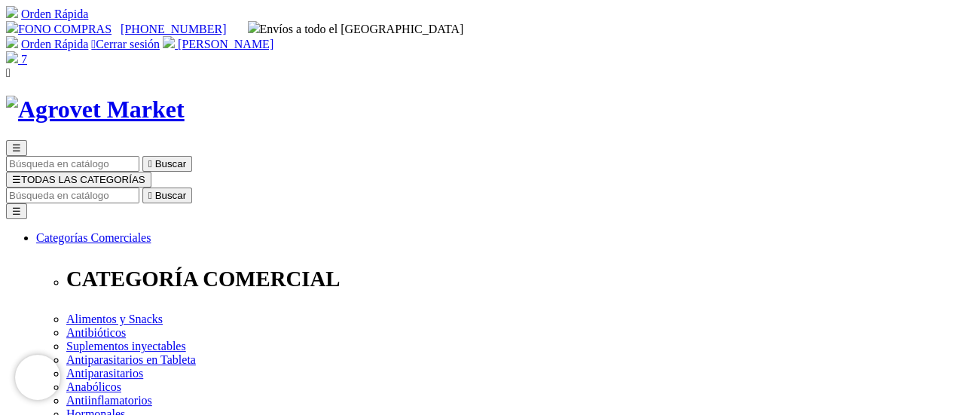
select select "3"
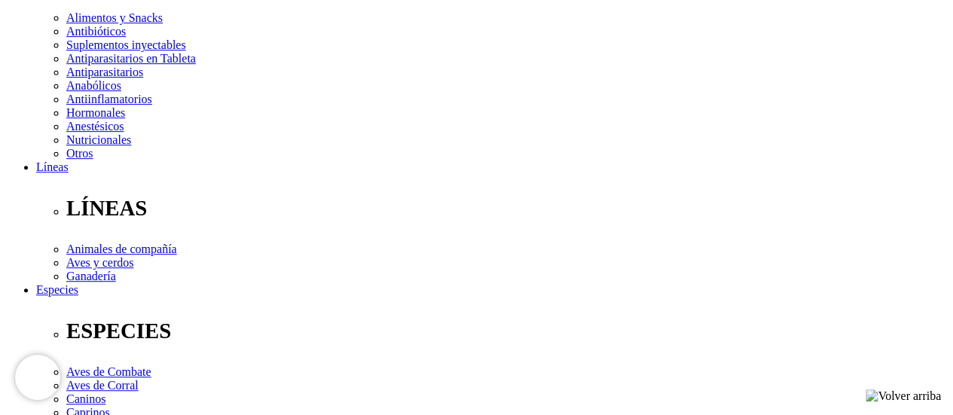
scroll to position [377, 0]
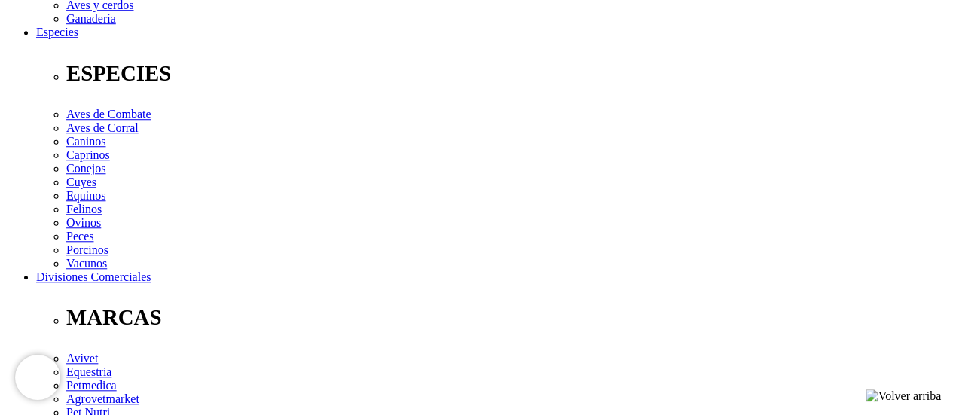
scroll to position [603, 0]
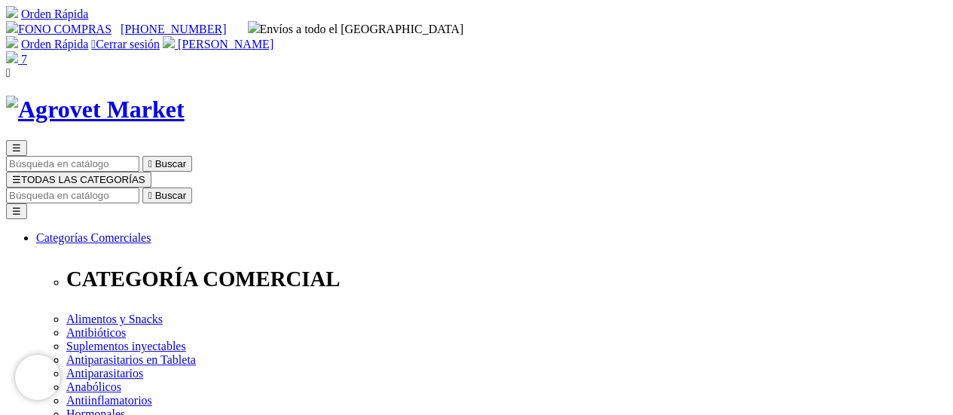
click at [139, 188] on input "Buscar" at bounding box center [72, 196] width 133 height 16
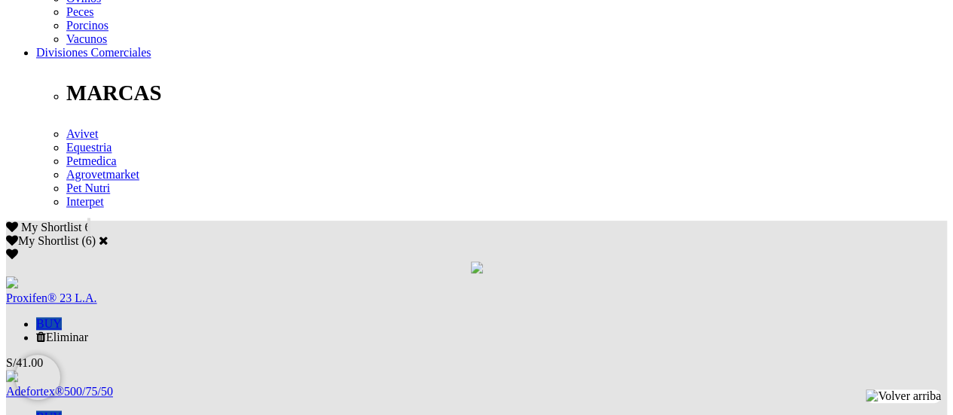
scroll to position [829, 0]
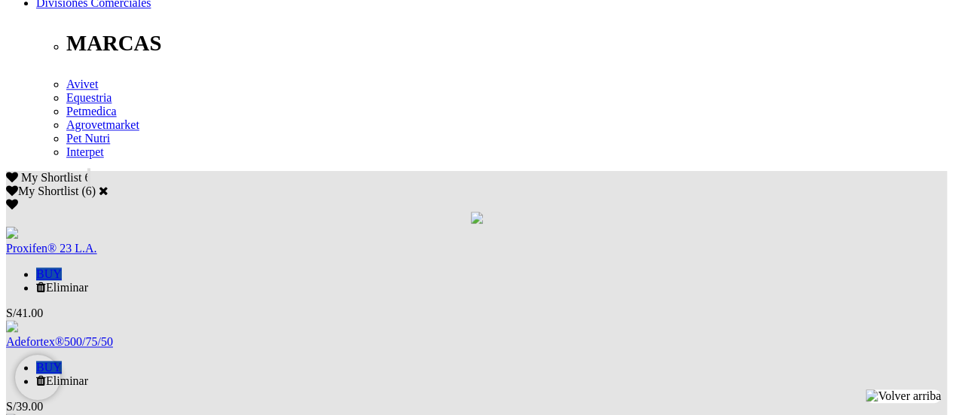
scroll to position [829, 0]
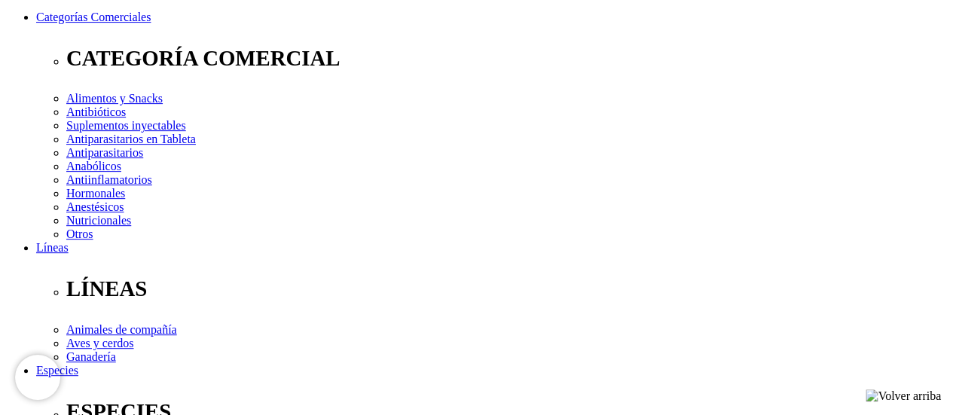
scroll to position [226, 0]
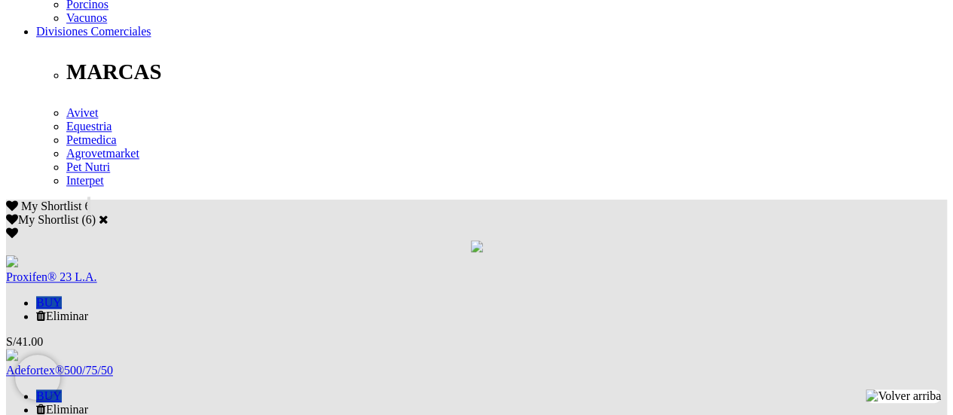
scroll to position [829, 0]
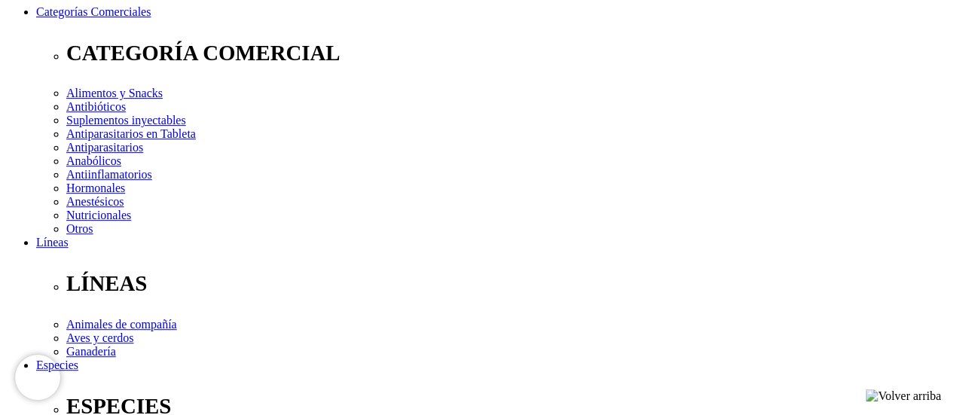
scroll to position [301, 0]
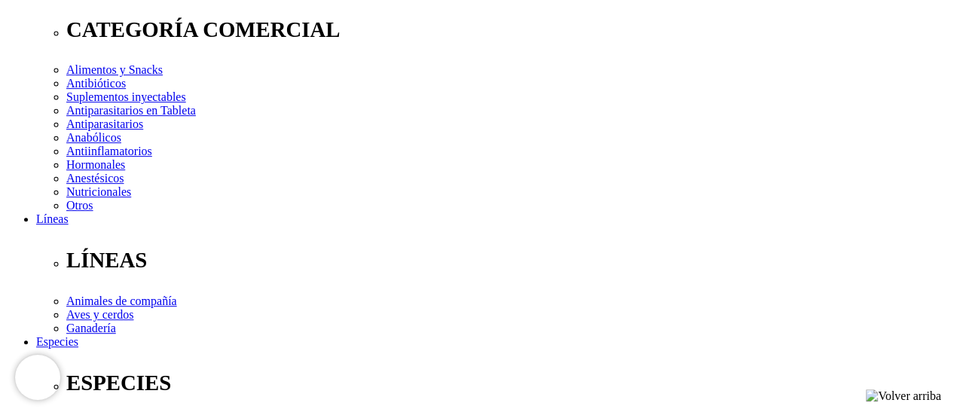
scroll to position [226, 0]
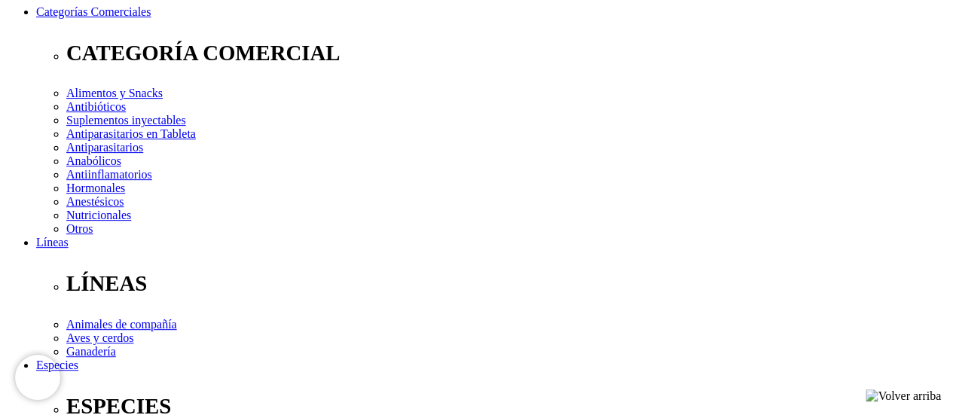
select select "19"
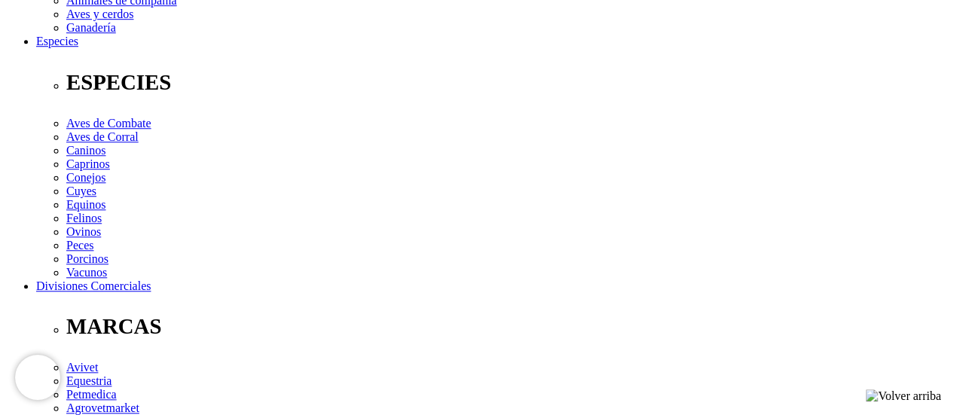
scroll to position [452, 0]
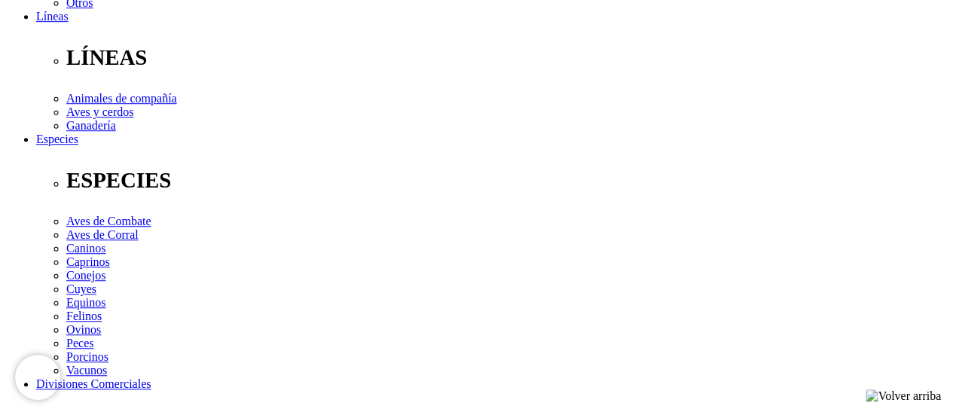
select select "19"
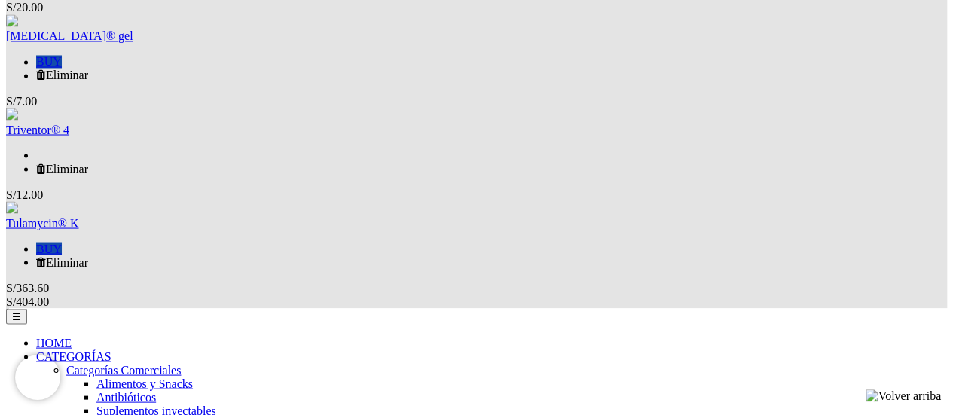
scroll to position [1398, 0]
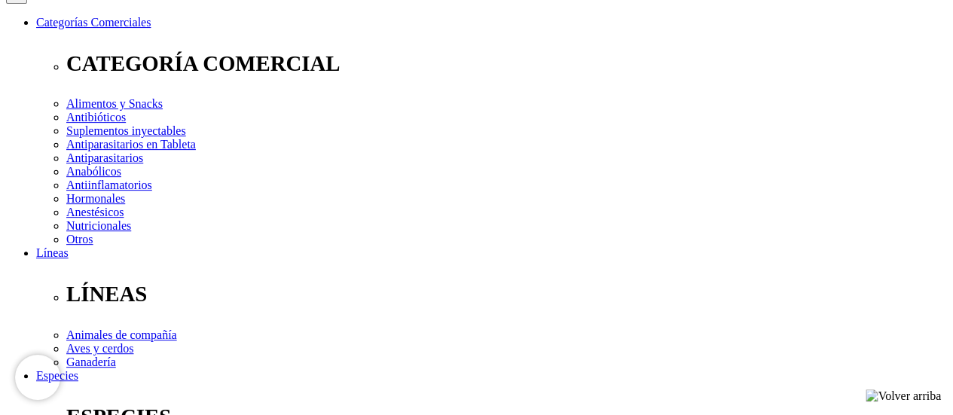
scroll to position [226, 0]
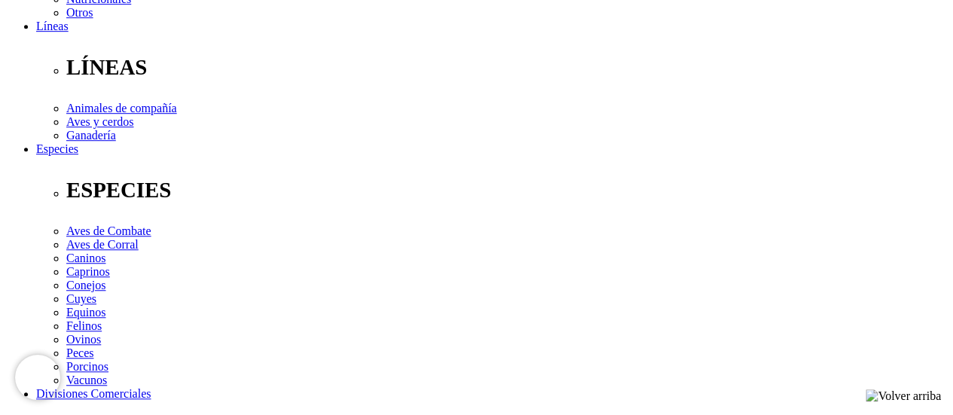
scroll to position [528, 0]
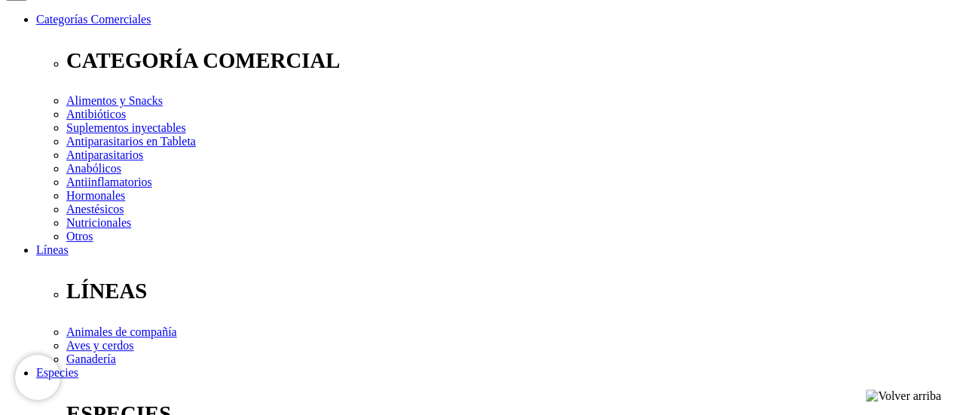
scroll to position [226, 0]
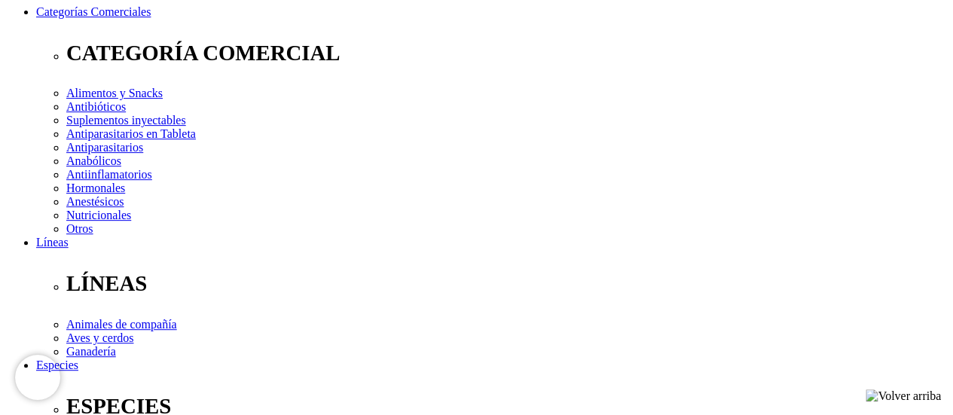
select select "3"
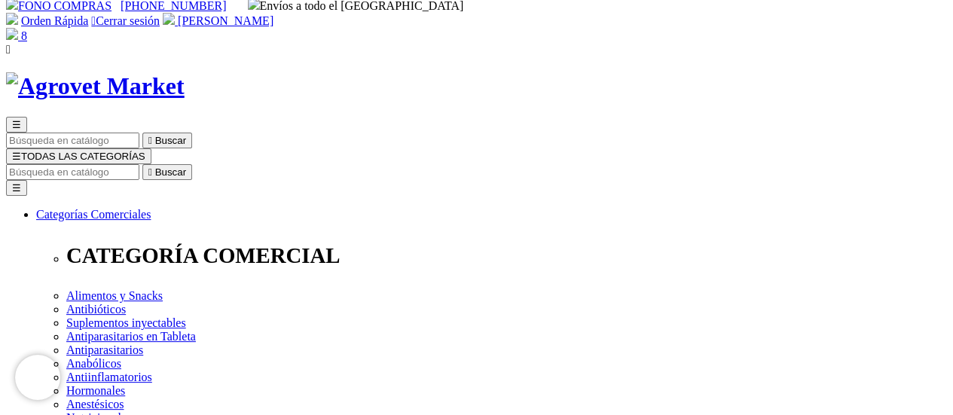
scroll to position [0, 0]
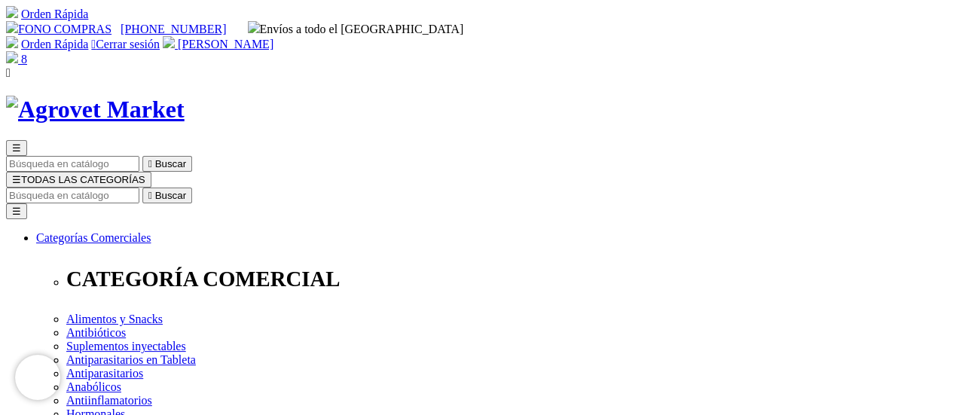
select select "3"
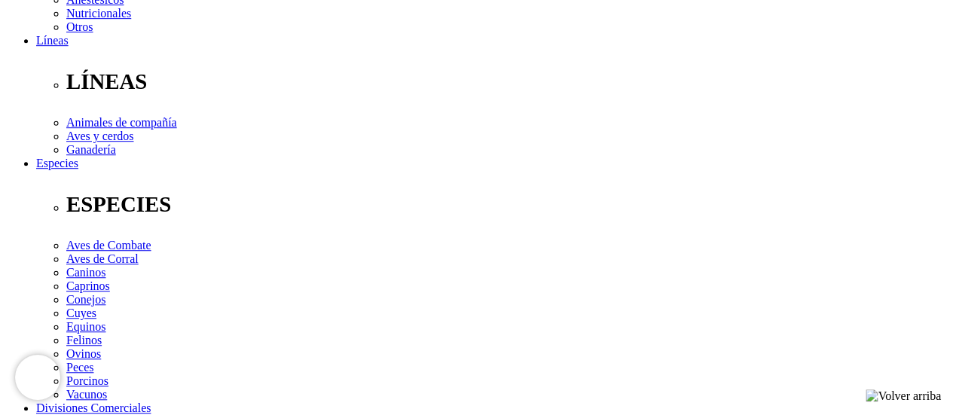
scroll to position [452, 0]
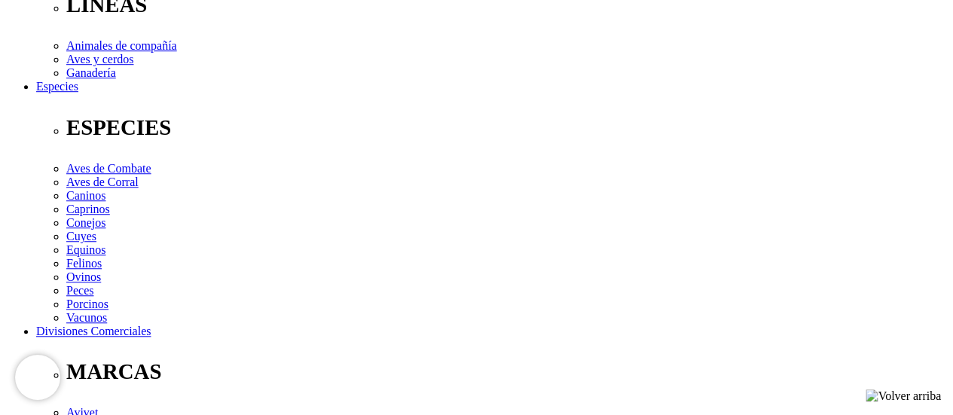
scroll to position [528, 0]
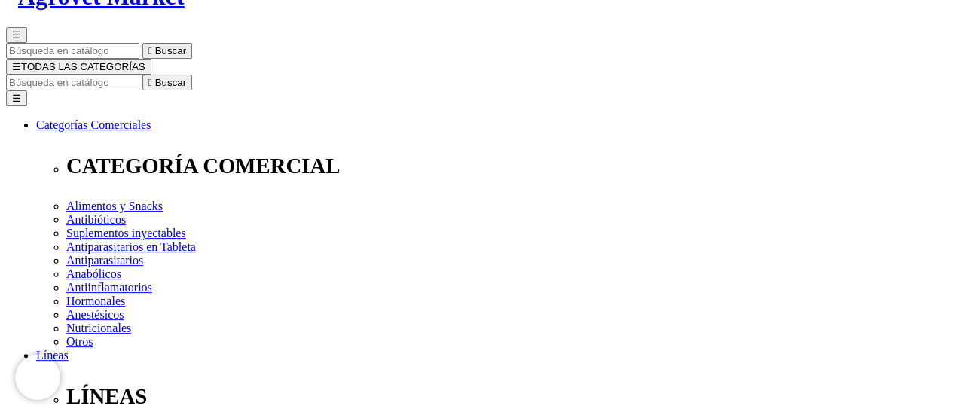
scroll to position [0, 0]
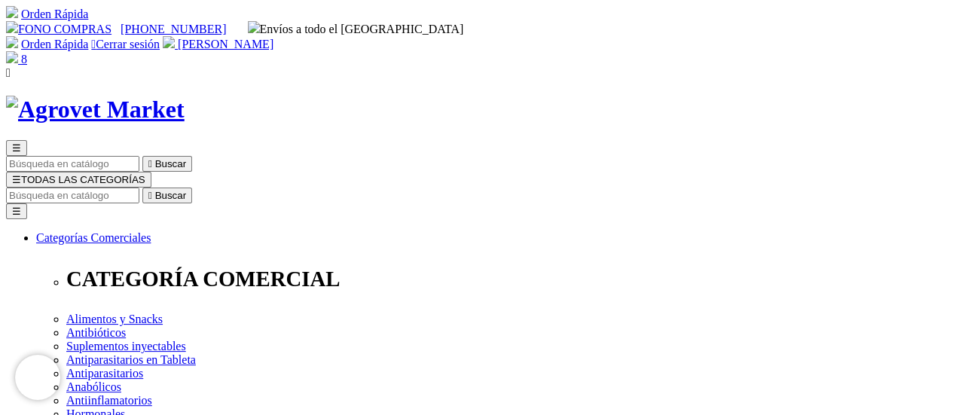
click at [139, 188] on input "Buscar" at bounding box center [72, 196] width 133 height 16
type input "micromu"
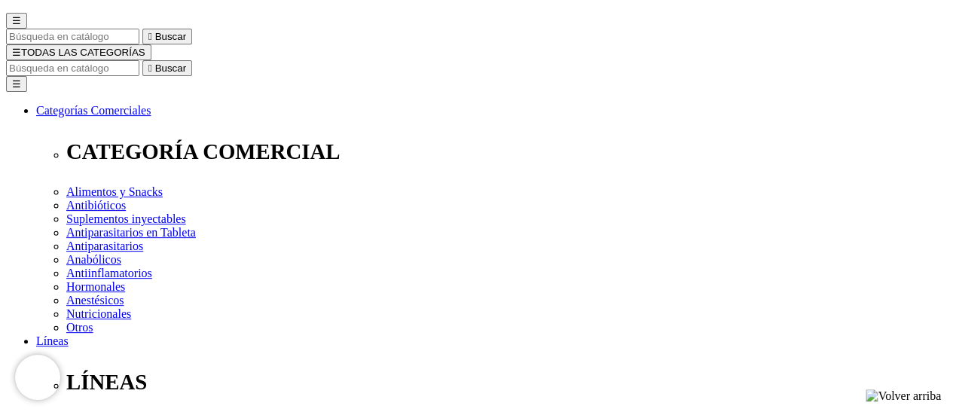
scroll to position [226, 0]
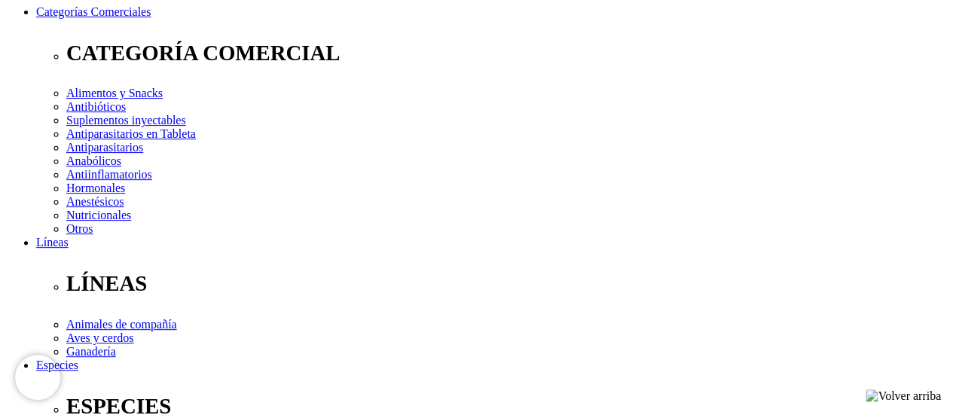
select select "140"
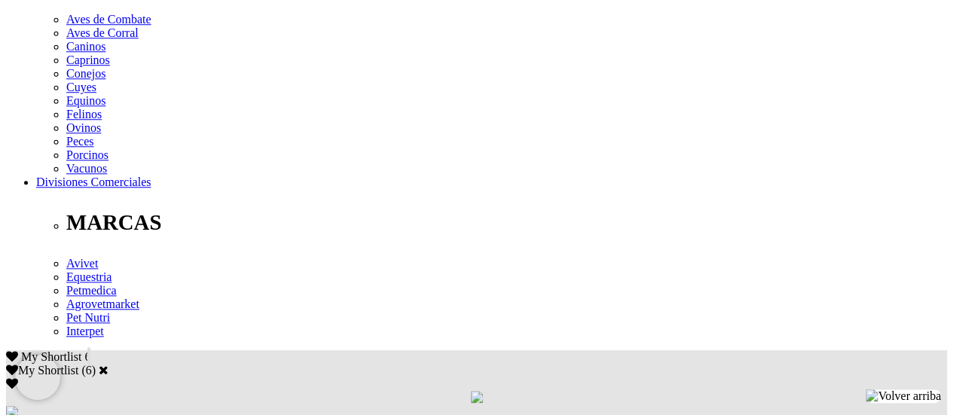
scroll to position [678, 0]
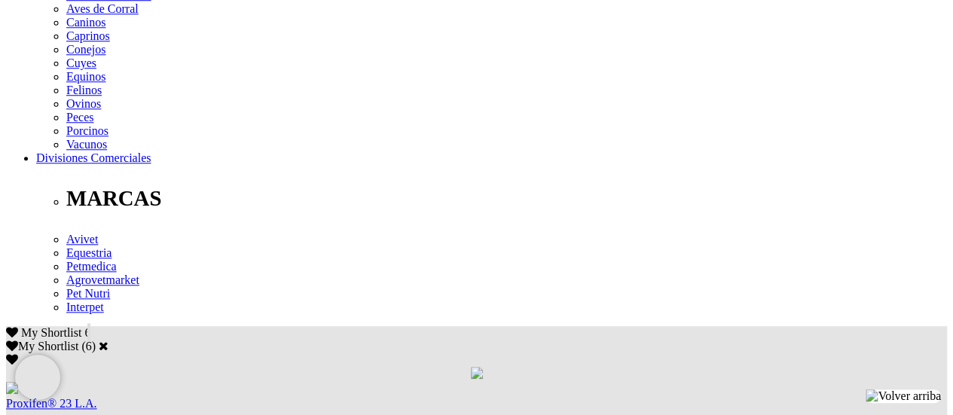
drag, startPoint x: 238, startPoint y: 118, endPoint x: 182, endPoint y: 121, distance: 55.8
copy p "Tiamulina"
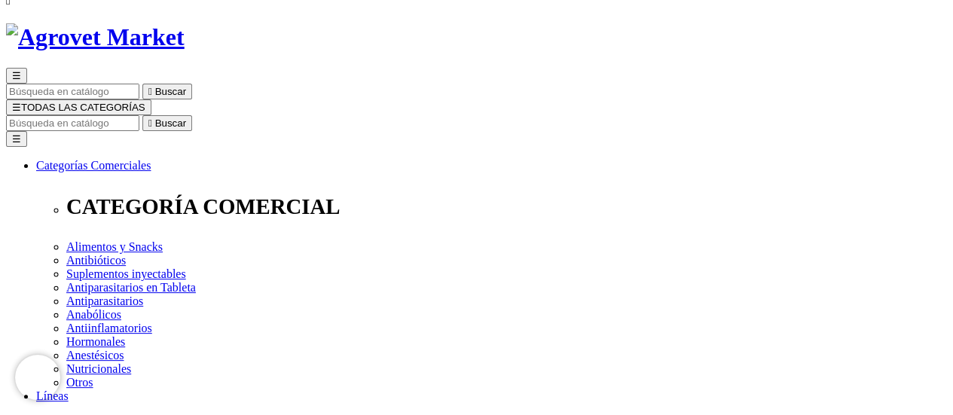
scroll to position [0, 0]
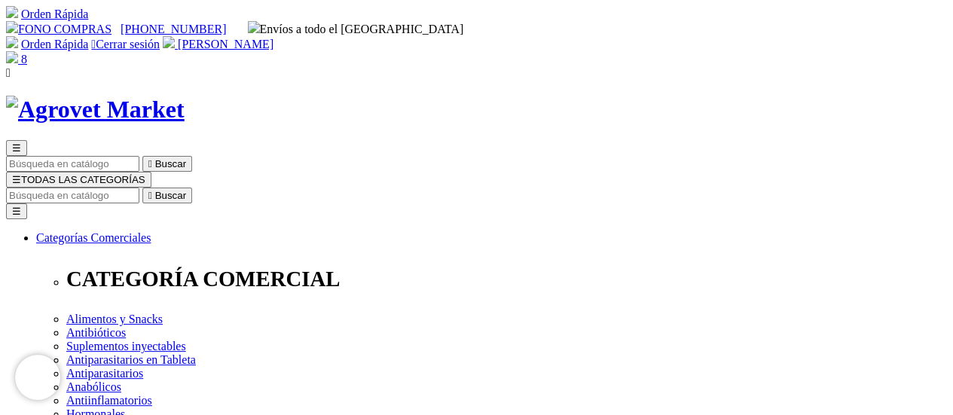
click at [139, 188] on input "Buscar" at bounding box center [72, 196] width 133 height 16
type input "zupotil"
click at [238, 190] on icon "" at bounding box center [236, 195] width 4 height 11
click at [139, 188] on input "zupotil" at bounding box center [72, 196] width 133 height 16
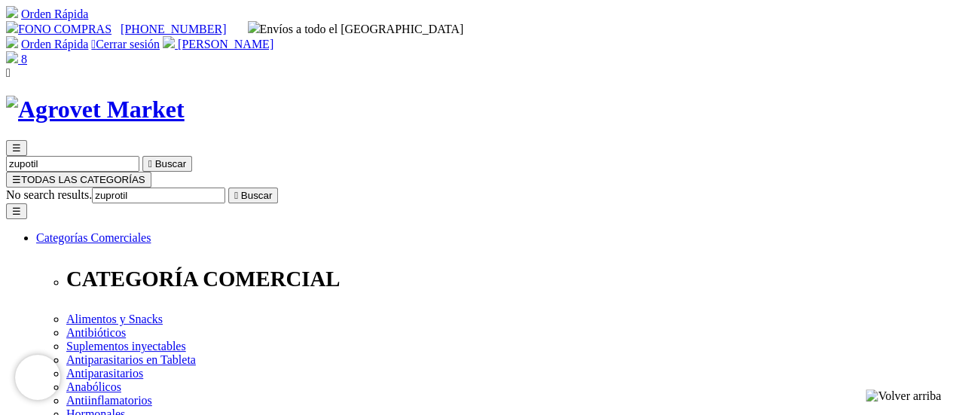
type input "zuprotil"
click at [238, 190] on icon "" at bounding box center [236, 195] width 4 height 11
click at [139, 188] on input "zuprotil" at bounding box center [72, 196] width 133 height 16
drag, startPoint x: 725, startPoint y: 81, endPoint x: 840, endPoint y: 74, distance: 114.7
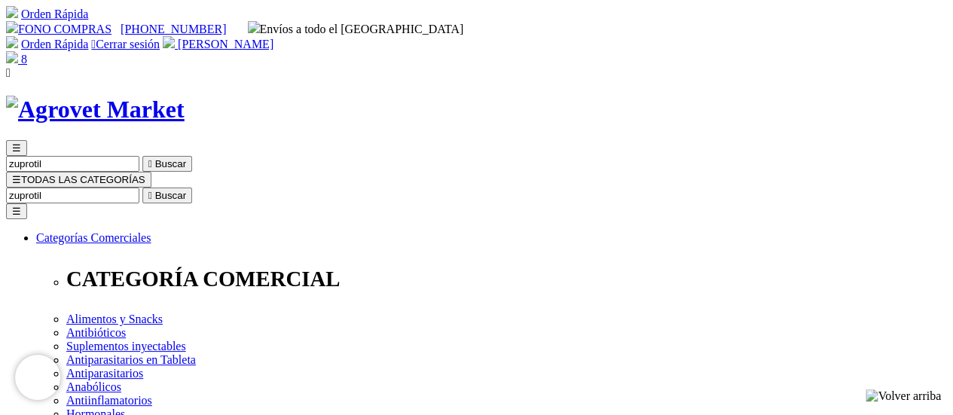
click at [18, 51] on img at bounding box center [12, 57] width 12 height 12
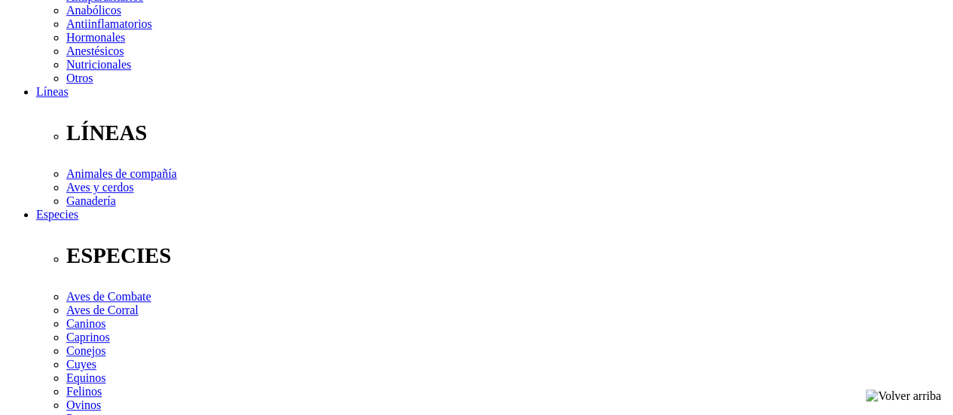
scroll to position [528, 0]
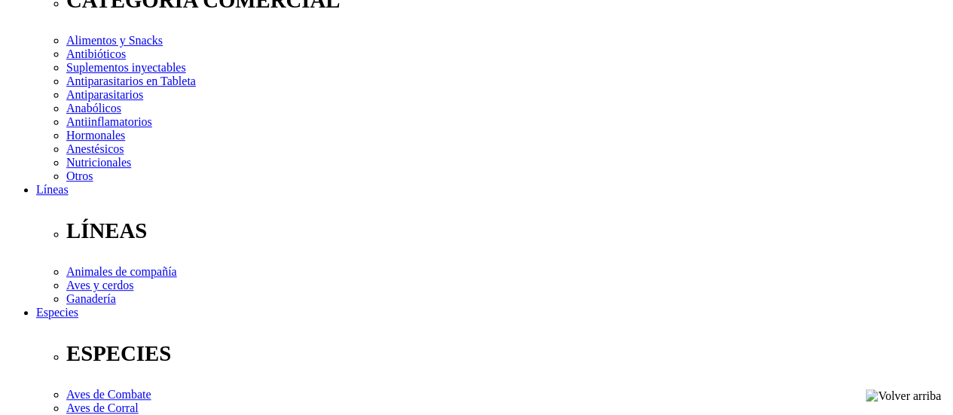
scroll to position [301, 0]
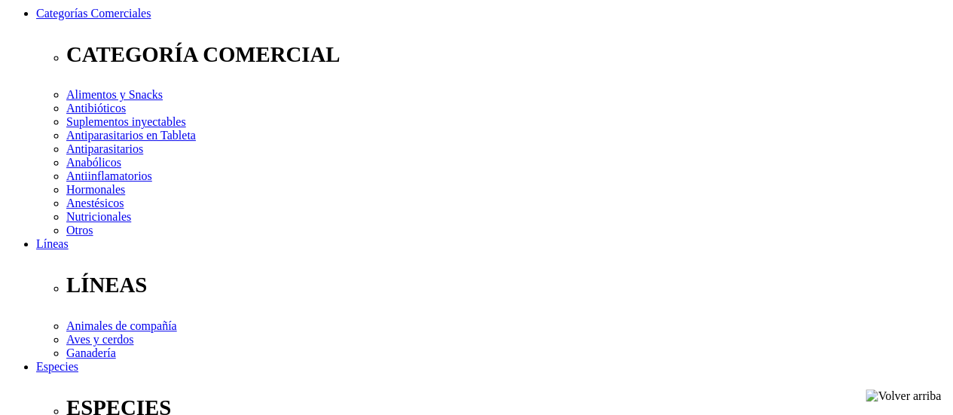
scroll to position [226, 0]
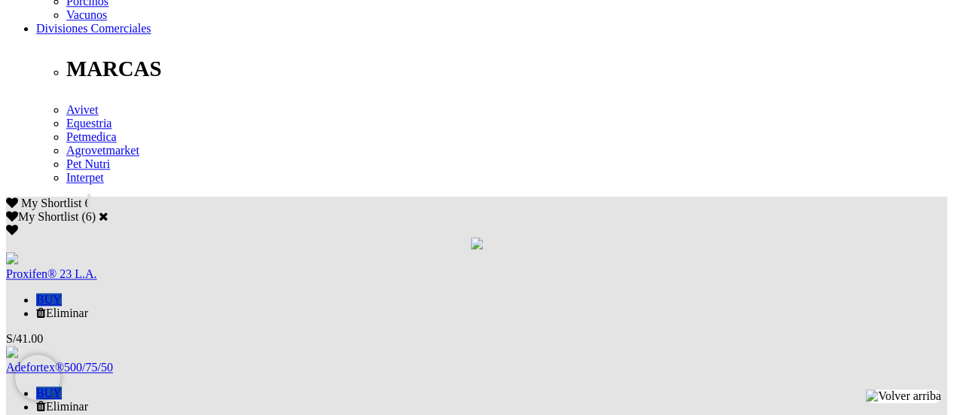
scroll to position [904, 0]
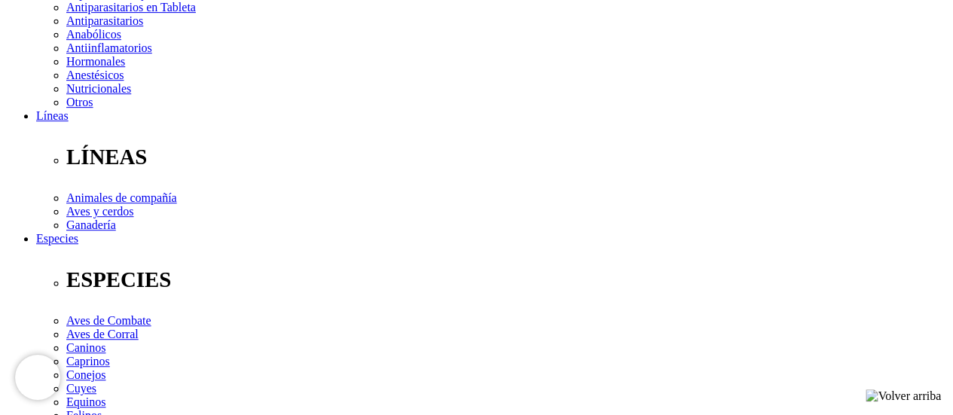
scroll to position [377, 0]
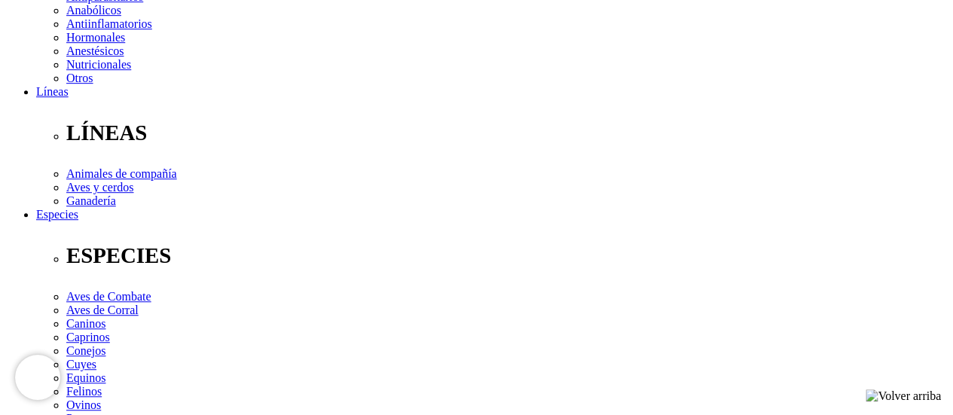
select select "36"
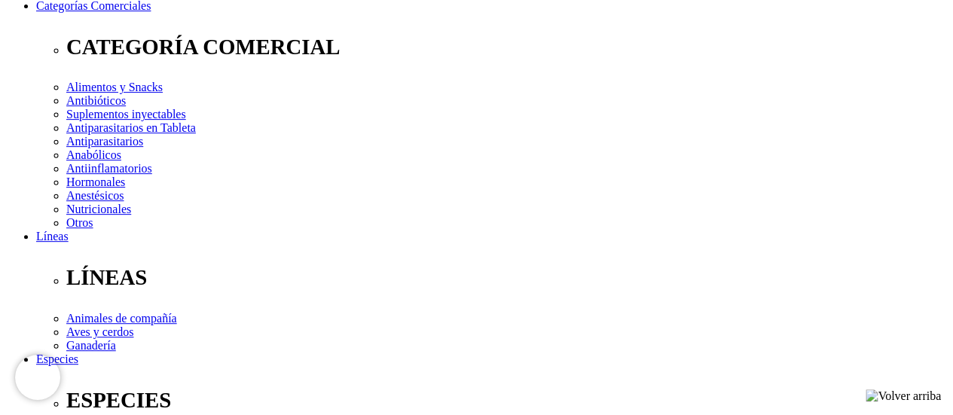
scroll to position [151, 0]
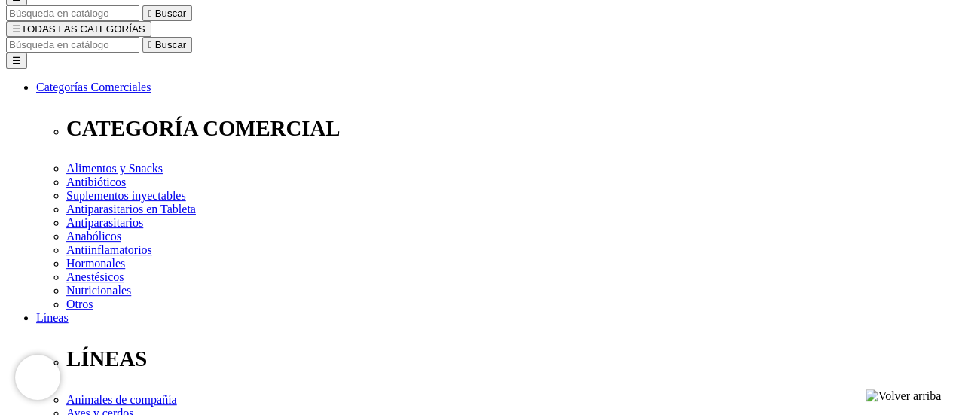
select select "36"
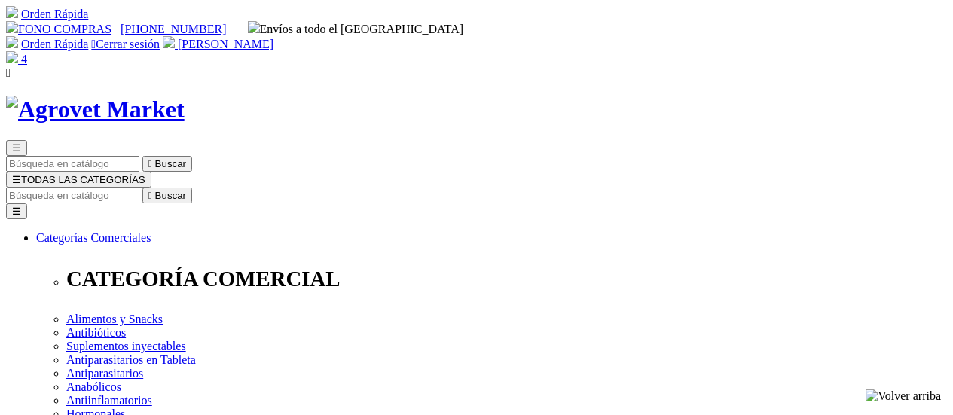
select select "36"
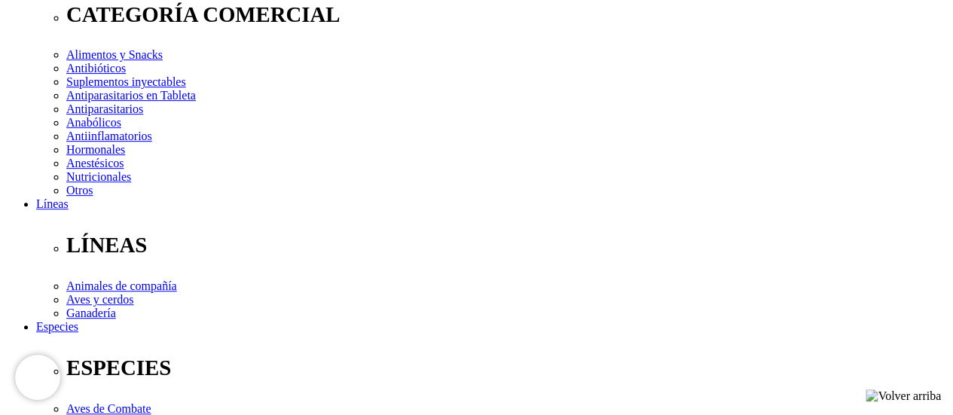
scroll to position [226, 0]
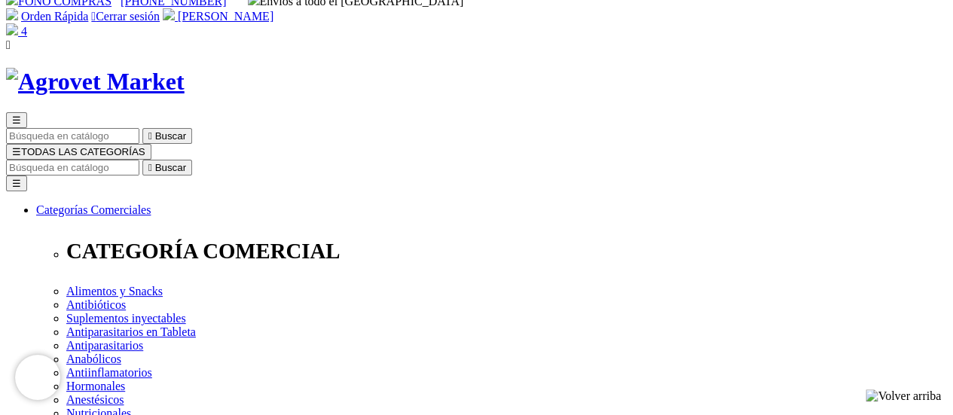
scroll to position [0, 0]
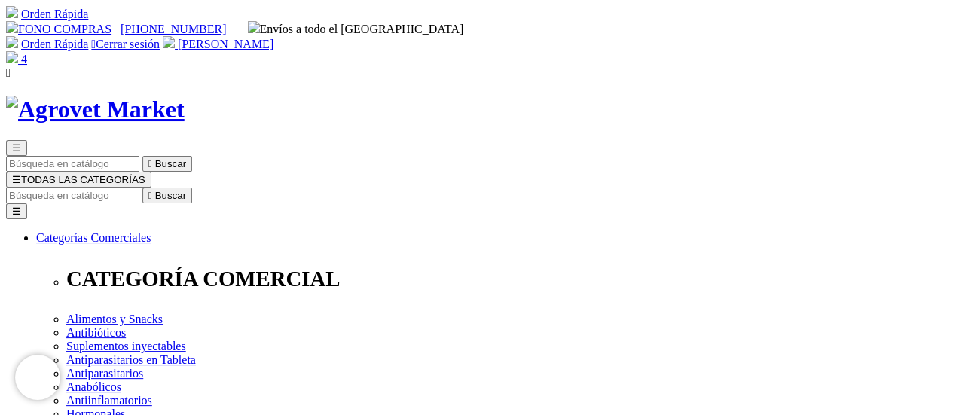
click at [88, 38] on link "Orden Rápida" at bounding box center [54, 44] width 67 height 13
click at [18, 51] on img at bounding box center [12, 57] width 12 height 12
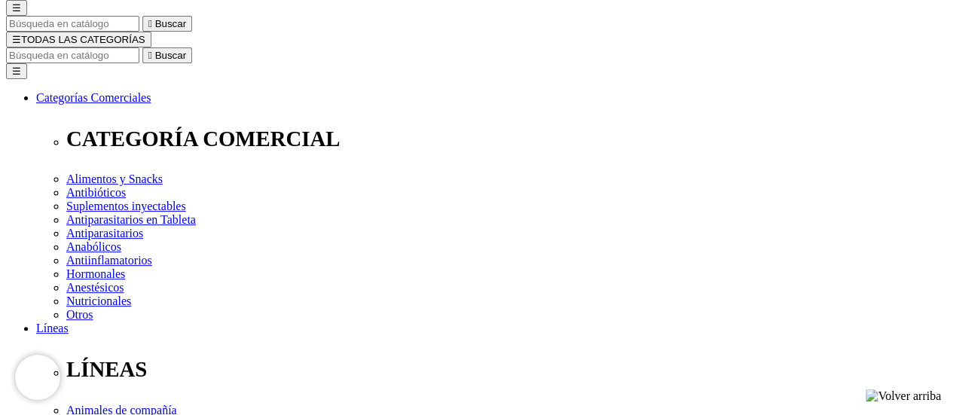
scroll to position [151, 0]
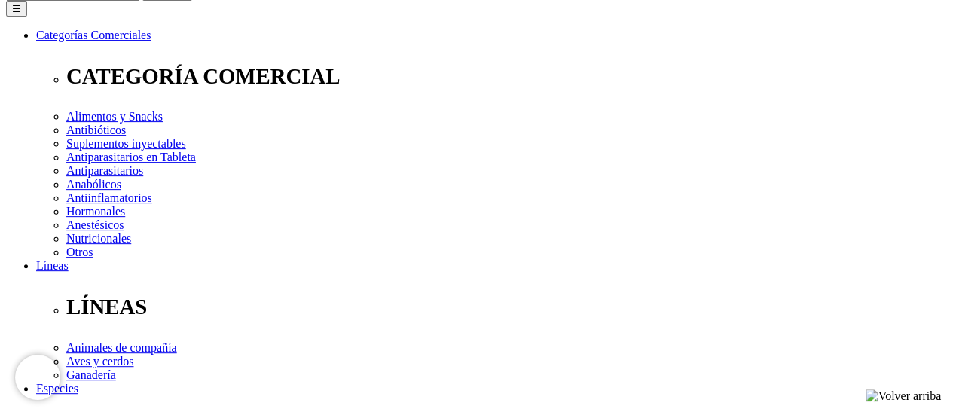
scroll to position [226, 0]
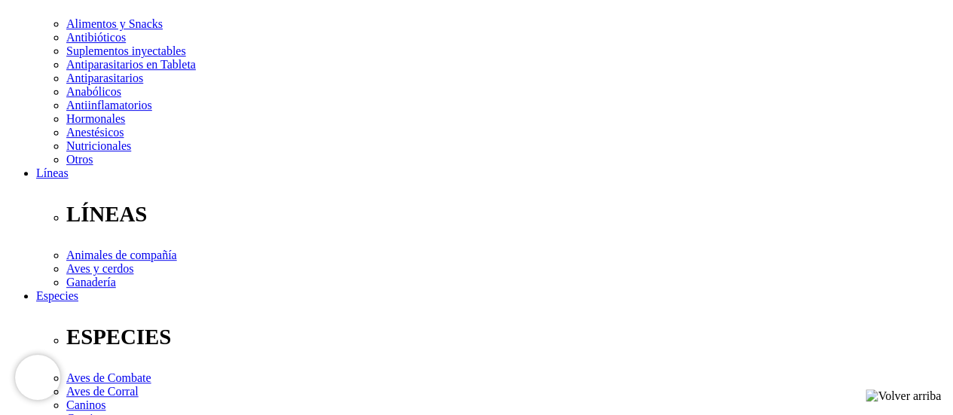
scroll to position [301, 0]
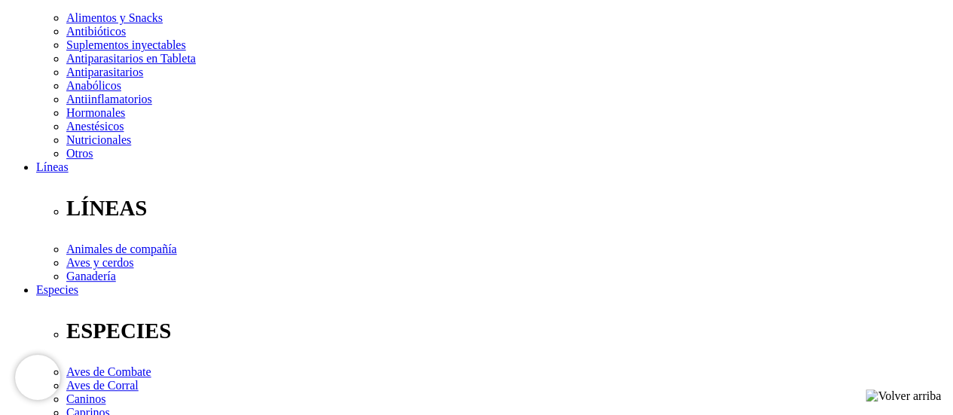
radio input "true"
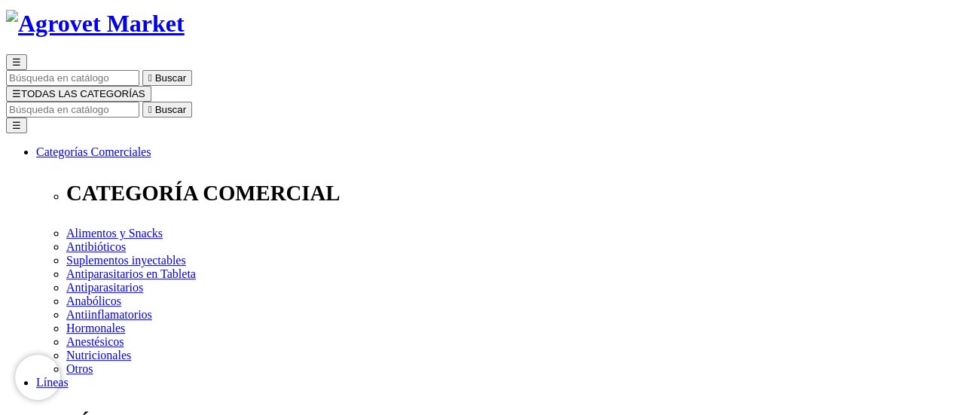
scroll to position [0, 0]
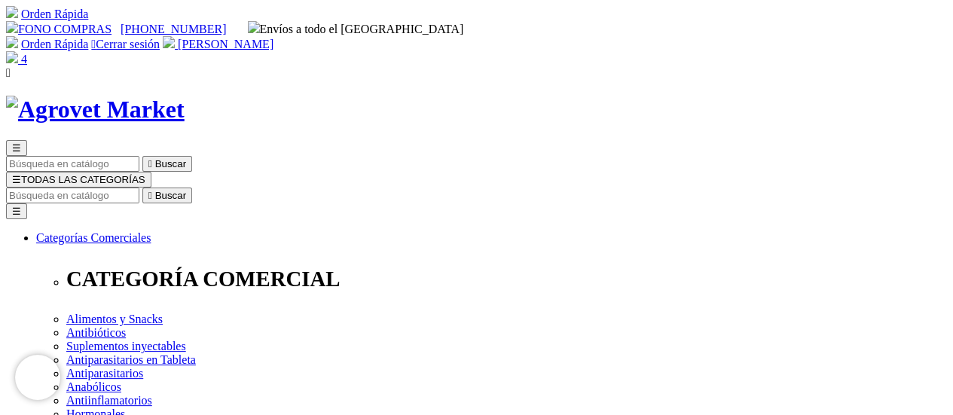
click at [18, 51] on img at bounding box center [12, 57] width 12 height 12
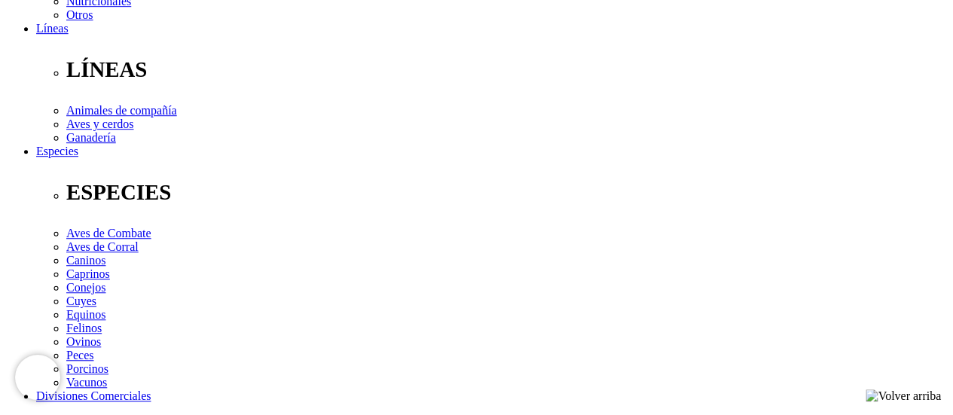
scroll to position [443, 0]
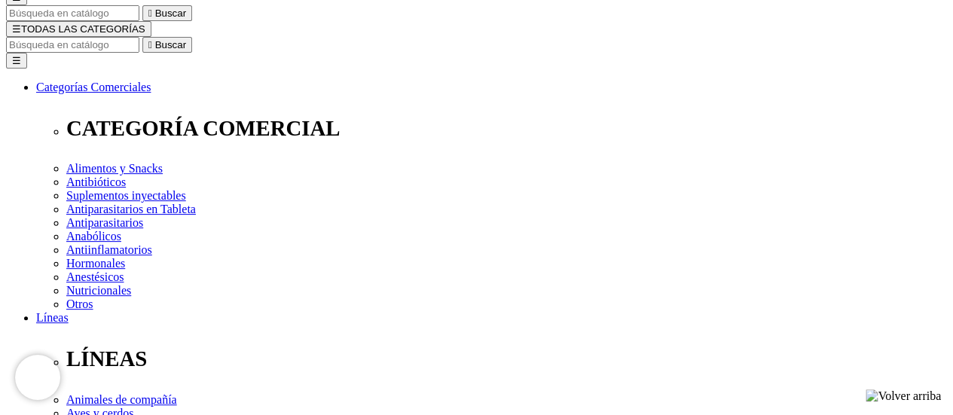
scroll to position [75, 0]
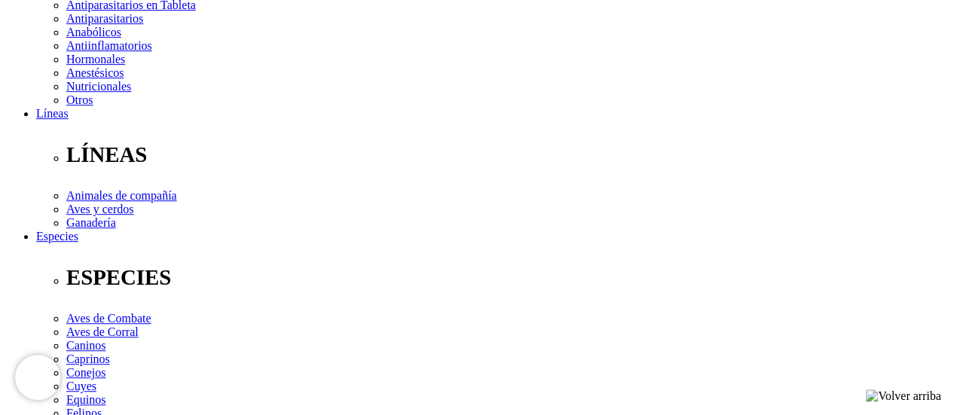
scroll to position [443, 0]
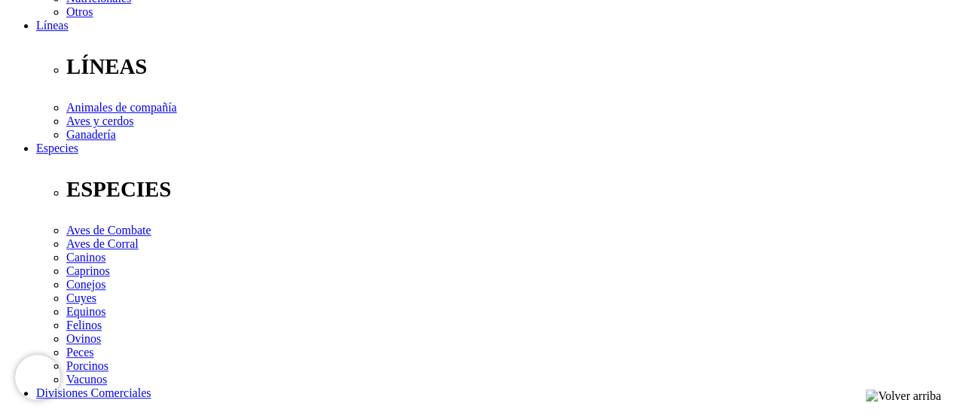
type textarea "Deberia dejarnos la opcion de elegir el courrier normalmente aqui en San martìn…"
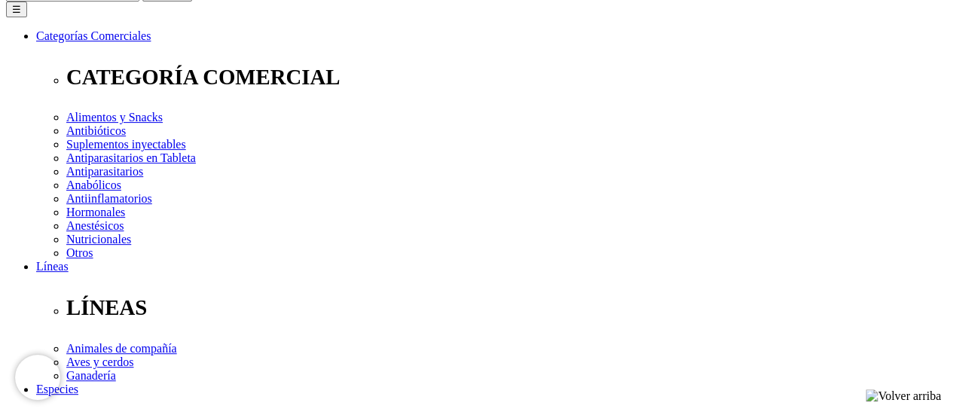
scroll to position [226, 0]
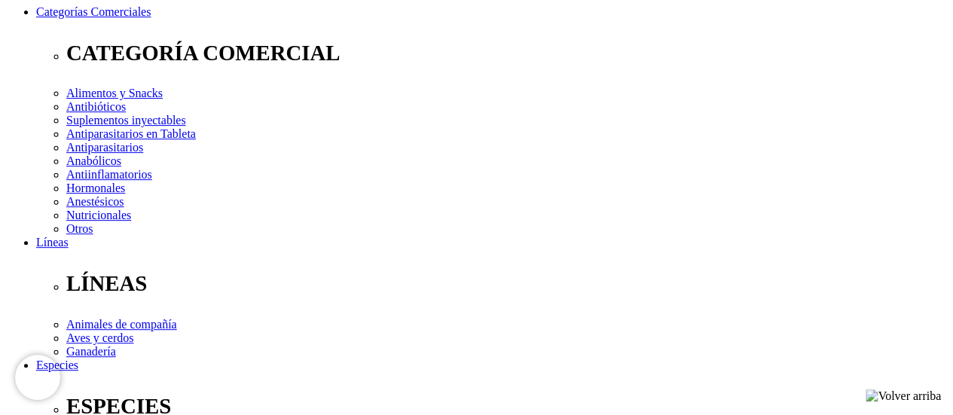
radio input "true"
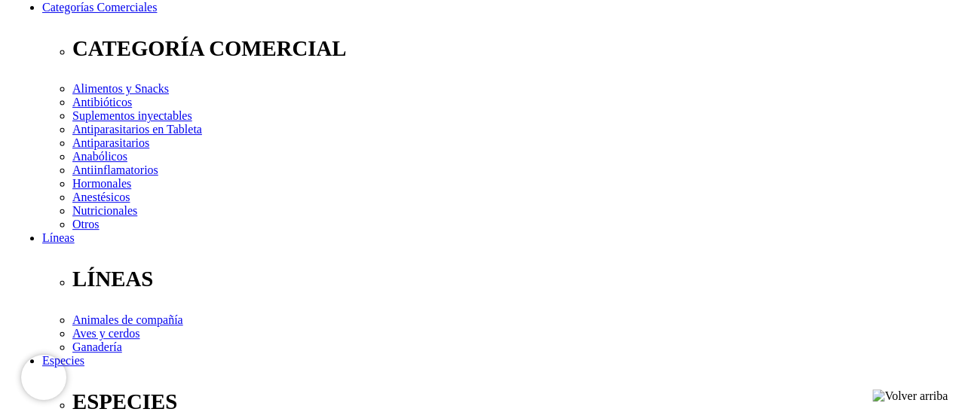
scroll to position [301, 0]
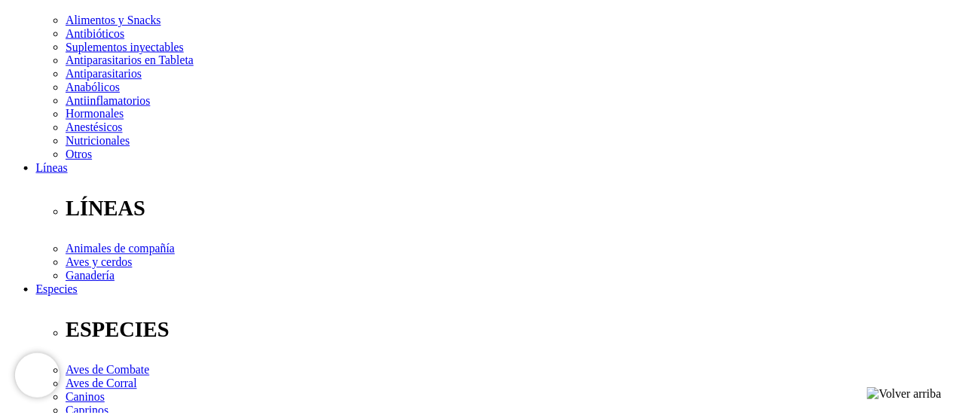
scroll to position [330, 0]
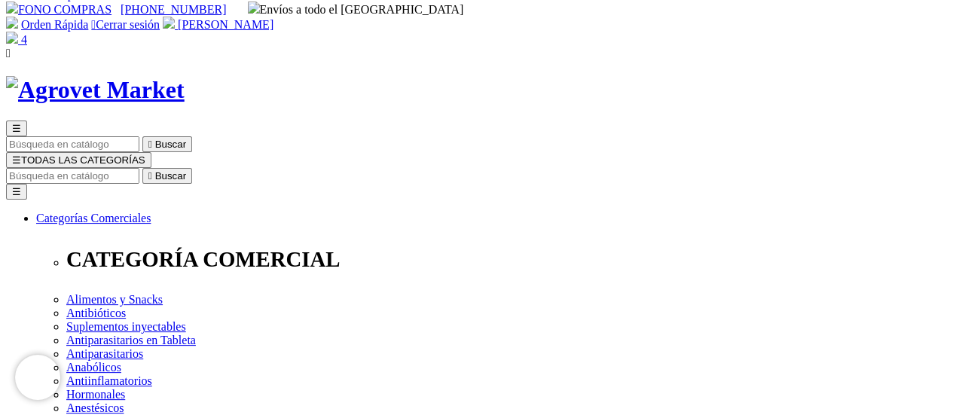
scroll to position [0, 0]
